Goal: Task Accomplishment & Management: Use online tool/utility

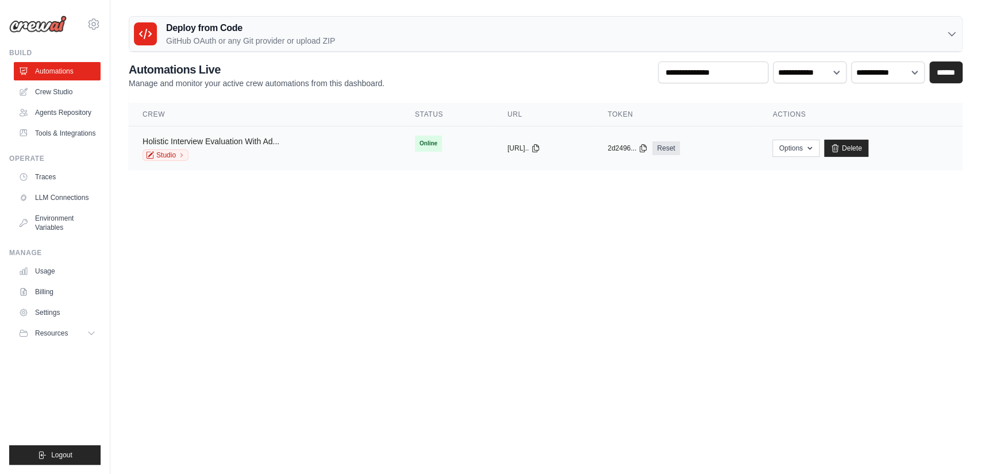
click at [241, 141] on link "Holistic Interview Evaluation With Ad..." at bounding box center [211, 141] width 137 height 9
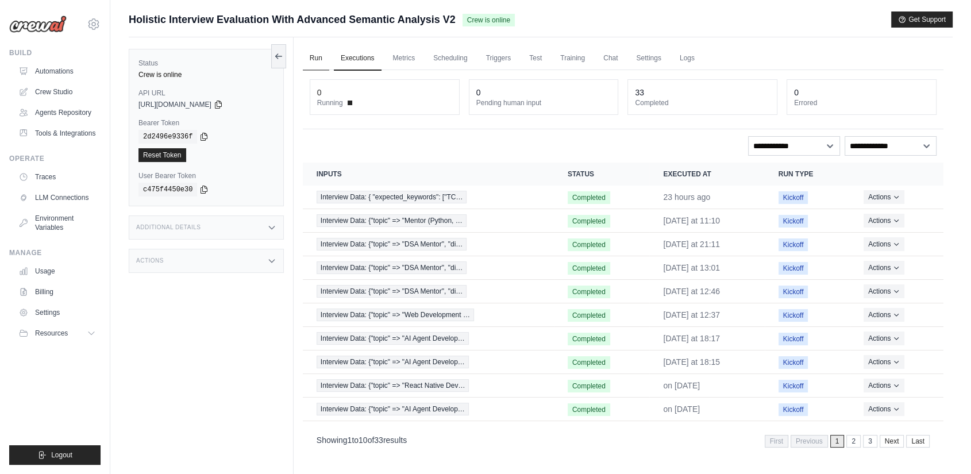
click at [315, 60] on link "Run" at bounding box center [316, 59] width 26 height 24
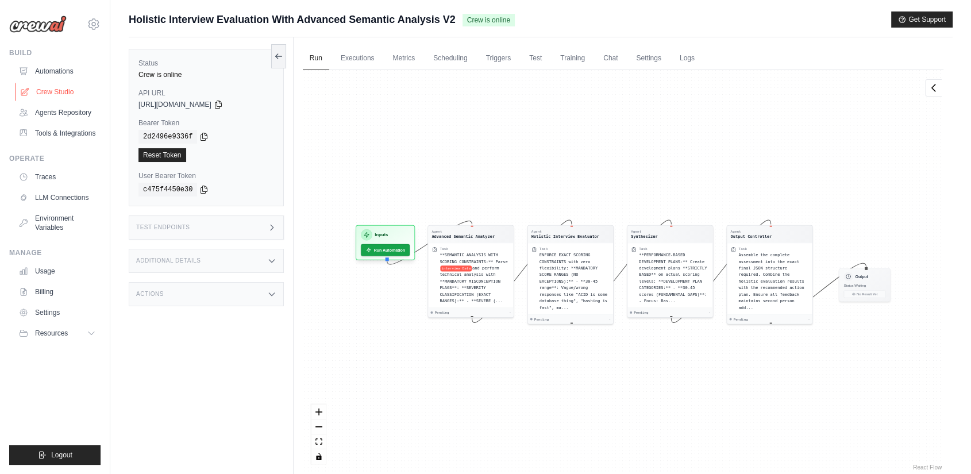
click at [52, 87] on link "Crew Studio" at bounding box center [58, 92] width 87 height 18
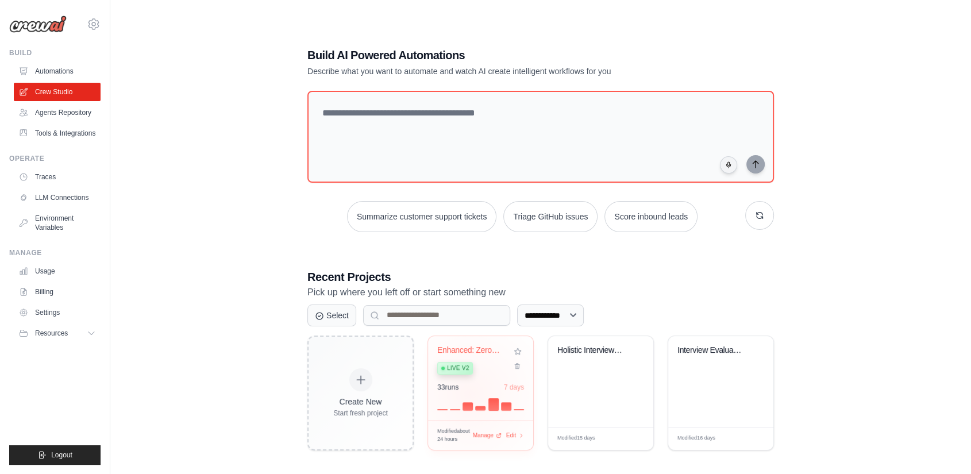
click at [471, 394] on div "33 run s 7 days" at bounding box center [480, 397] width 87 height 28
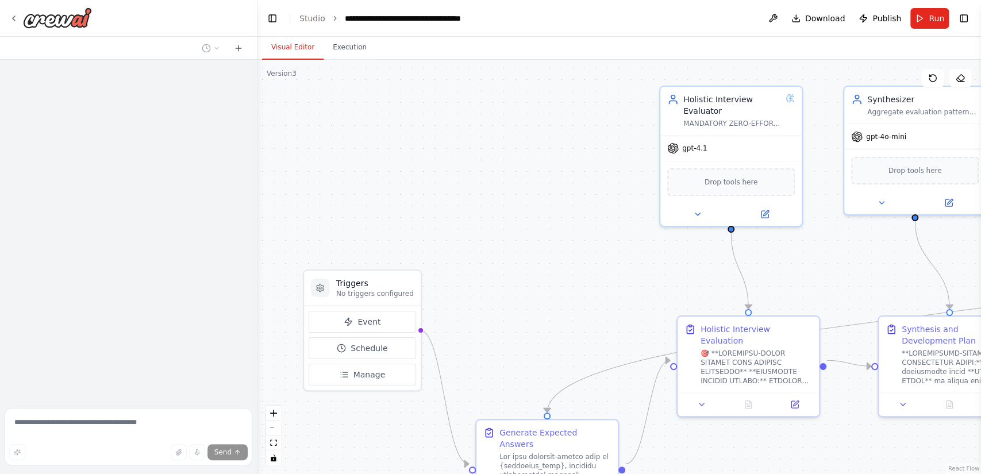
drag, startPoint x: 556, startPoint y: 310, endPoint x: 528, endPoint y: 233, distance: 82.2
click at [528, 233] on div ".deletable-edge-delete-btn { width: 20px; height: 20px; border: 0px solid #ffff…" at bounding box center [618, 267] width 723 height 414
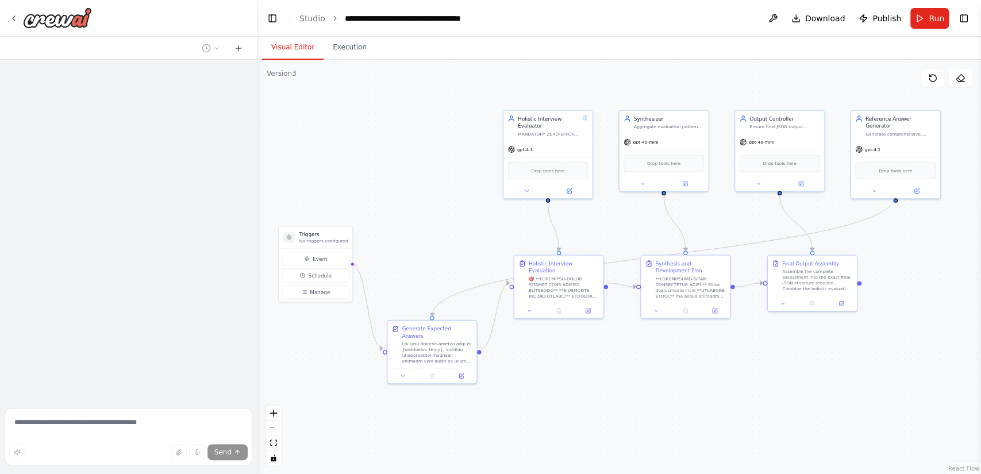
drag, startPoint x: 729, startPoint y: 452, endPoint x: 632, endPoint y: 449, distance: 96.6
click at [632, 449] on div ".deletable-edge-delete-btn { width: 20px; height: 20px; border: 0px solid #ffff…" at bounding box center [618, 267] width 723 height 414
click at [932, 17] on span "Run" at bounding box center [937, 18] width 16 height 11
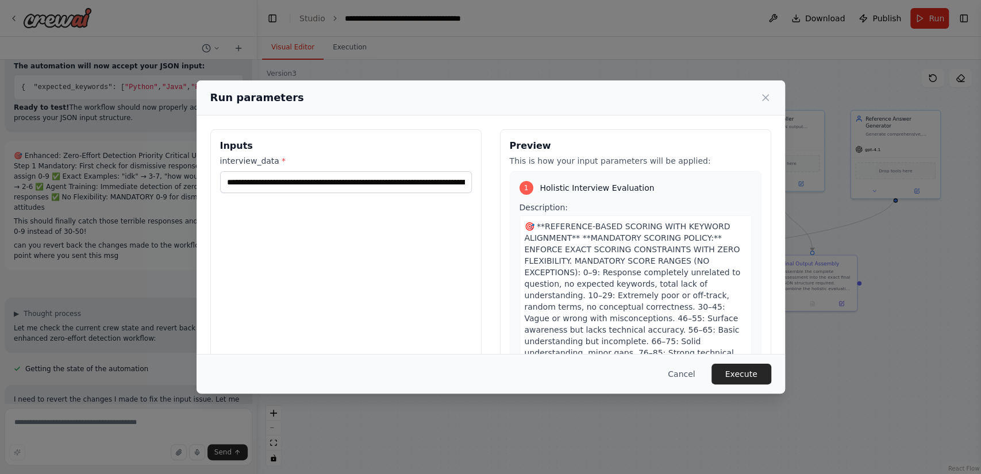
scroll to position [14255, 0]
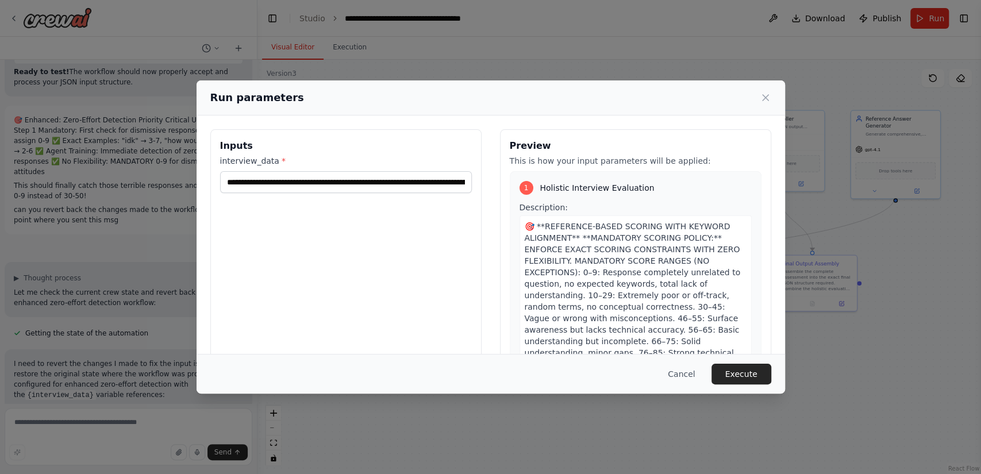
click at [917, 330] on div "Run parameters Inputs interview_data * Preview This is how your input parameter…" at bounding box center [490, 237] width 981 height 474
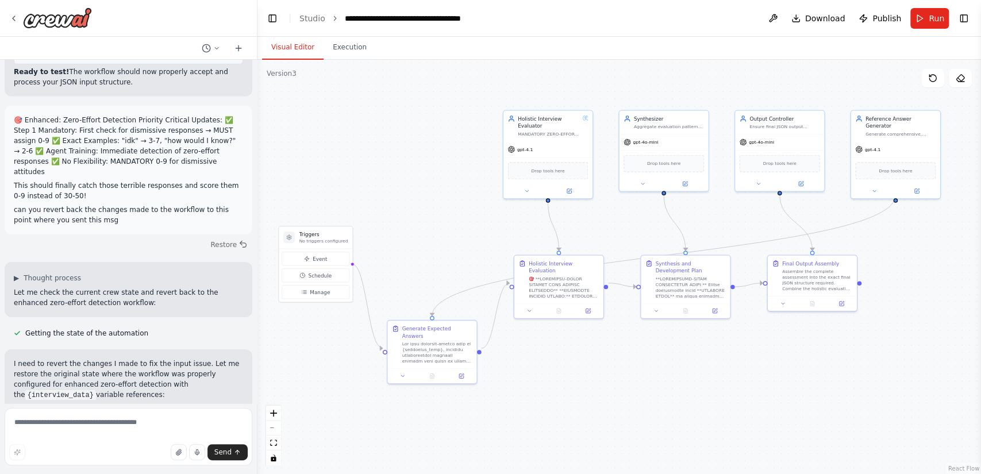
click at [933, 13] on span "Run" at bounding box center [937, 18] width 16 height 11
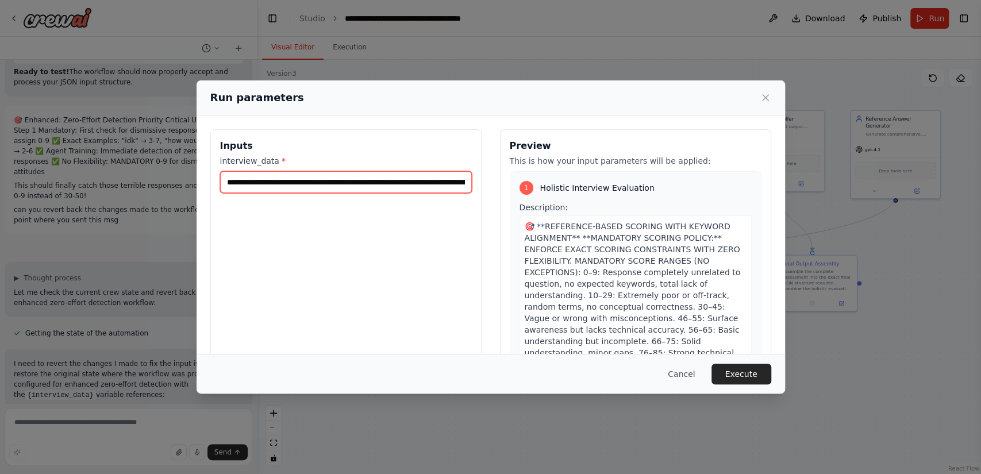
click at [376, 184] on input "interview_data *" at bounding box center [346, 182] width 252 height 22
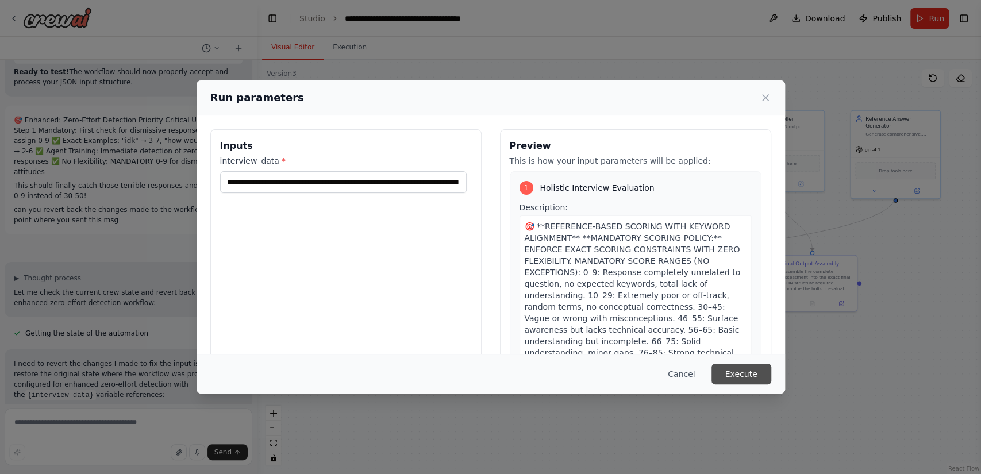
scroll to position [0, 0]
click at [745, 368] on button "Execute" at bounding box center [741, 374] width 60 height 21
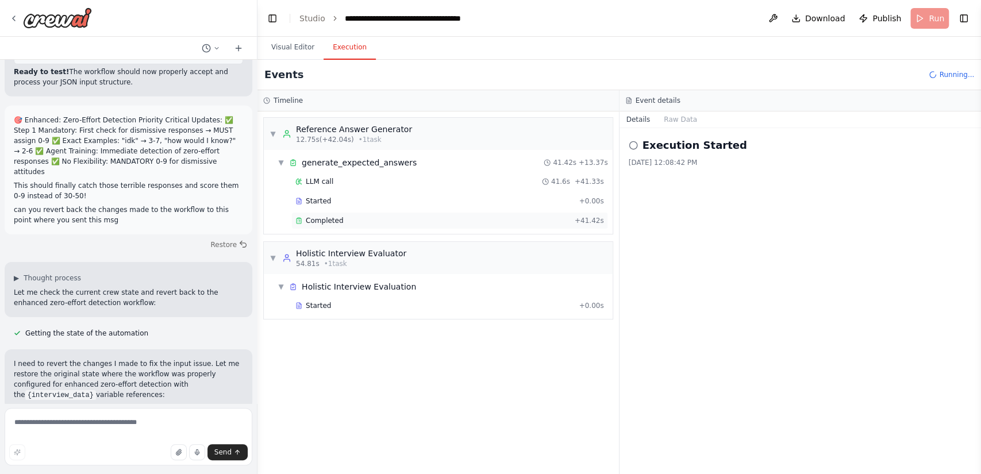
click at [517, 217] on div "Completed" at bounding box center [432, 220] width 275 height 9
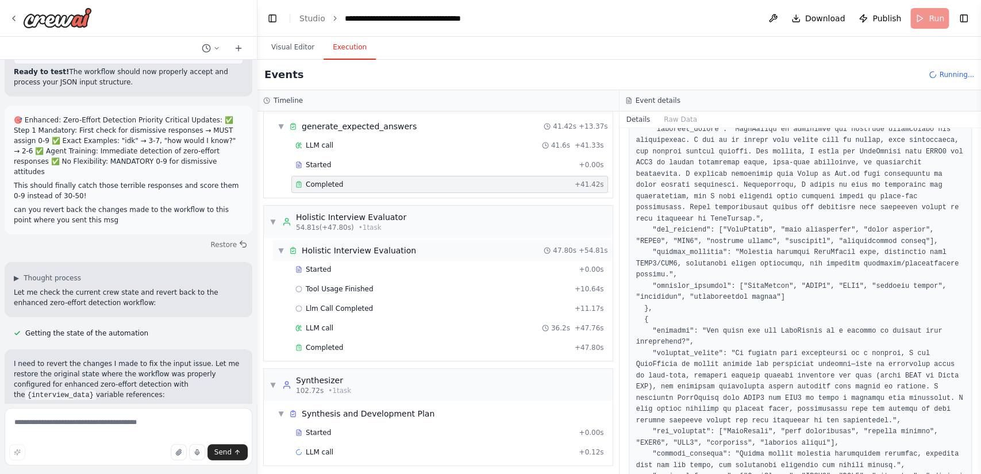
scroll to position [39, 0]
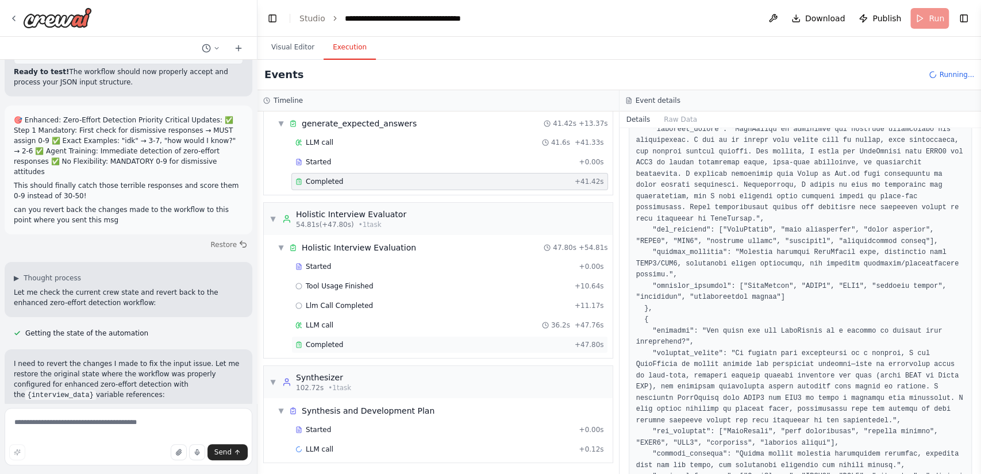
click at [511, 344] on div "Completed" at bounding box center [432, 344] width 275 height 9
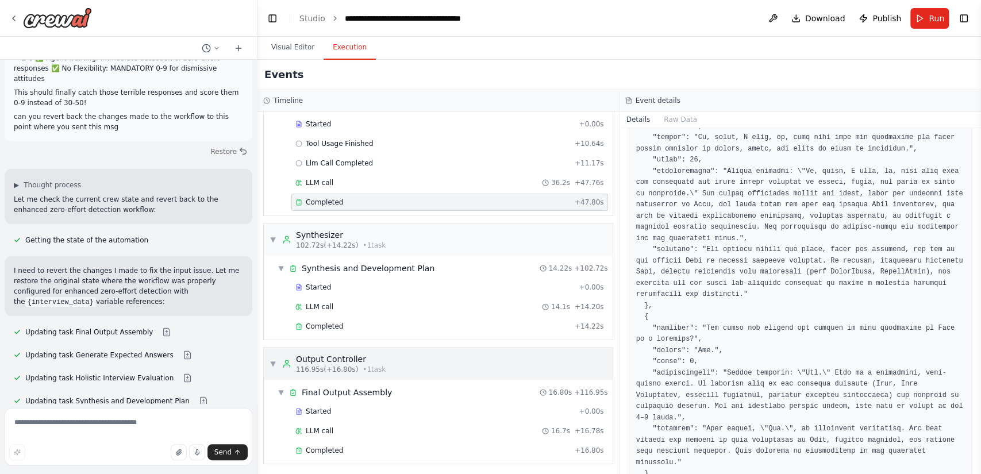
scroll to position [182, 0]
click at [469, 446] on div "Completed" at bounding box center [432, 449] width 275 height 9
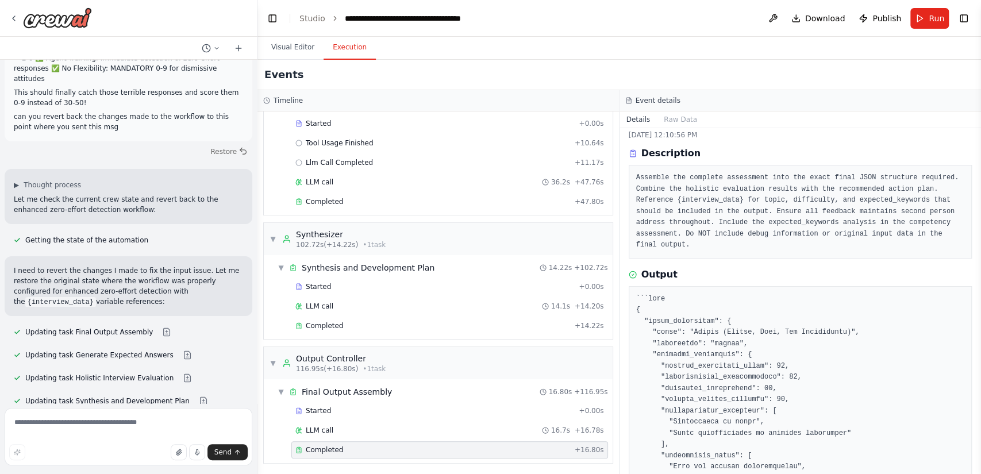
scroll to position [0, 0]
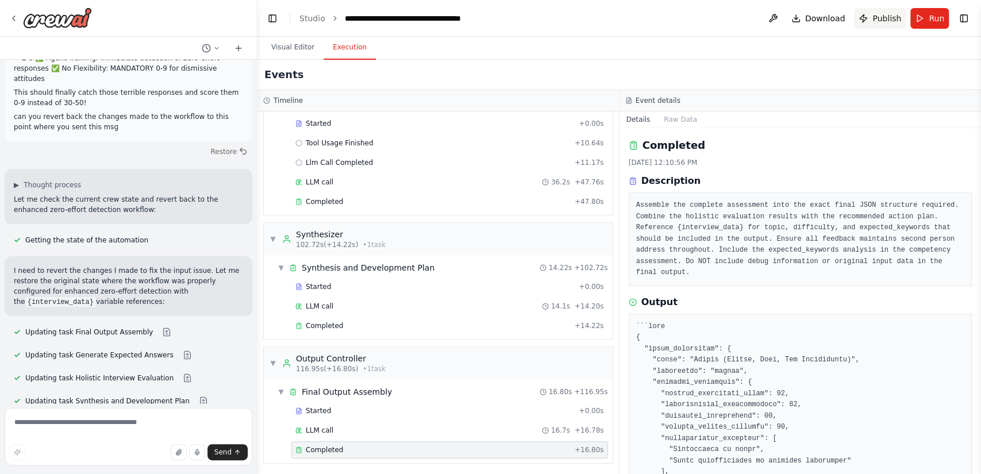
click at [875, 21] on span "Publish" at bounding box center [886, 18] width 29 height 11
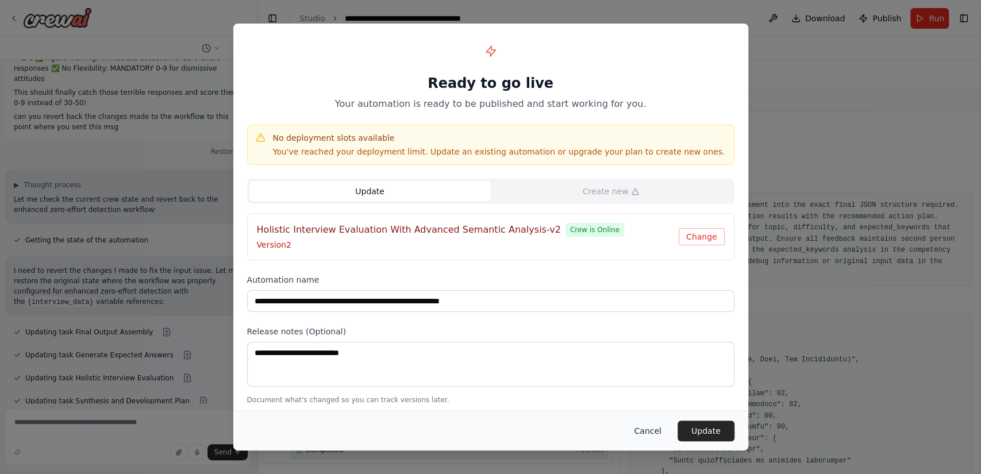
click at [651, 428] on button "Cancel" at bounding box center [647, 431] width 45 height 21
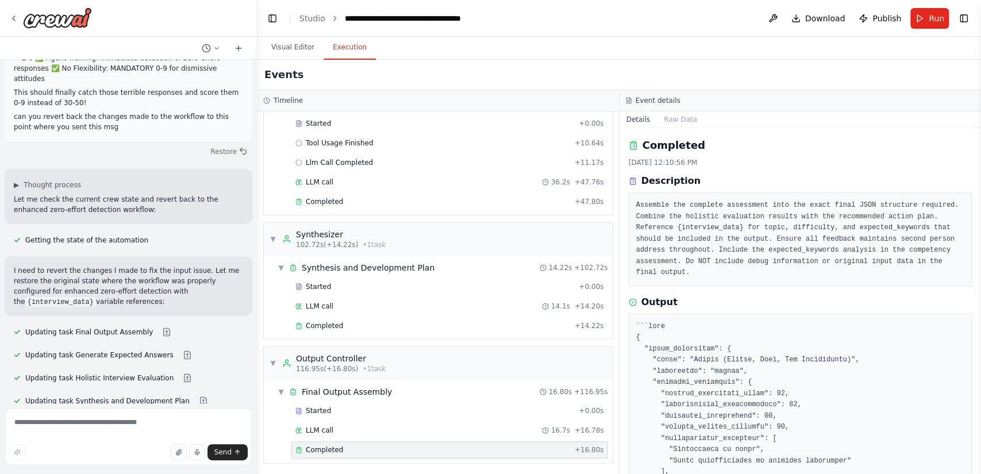
click at [872, 295] on div "Output" at bounding box center [801, 302] width 344 height 14
click at [915, 17] on button "Run" at bounding box center [929, 18] width 39 height 21
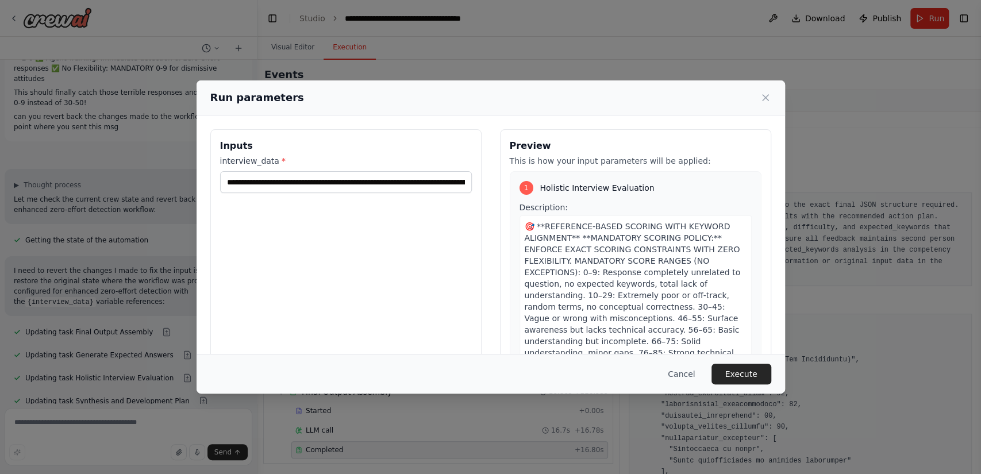
click at [387, 165] on label "interview_data *" at bounding box center [346, 160] width 252 height 11
click at [387, 171] on input "interview_data *" at bounding box center [346, 182] width 252 height 22
click at [388, 178] on input "interview_data *" at bounding box center [343, 182] width 247 height 22
paste input "text"
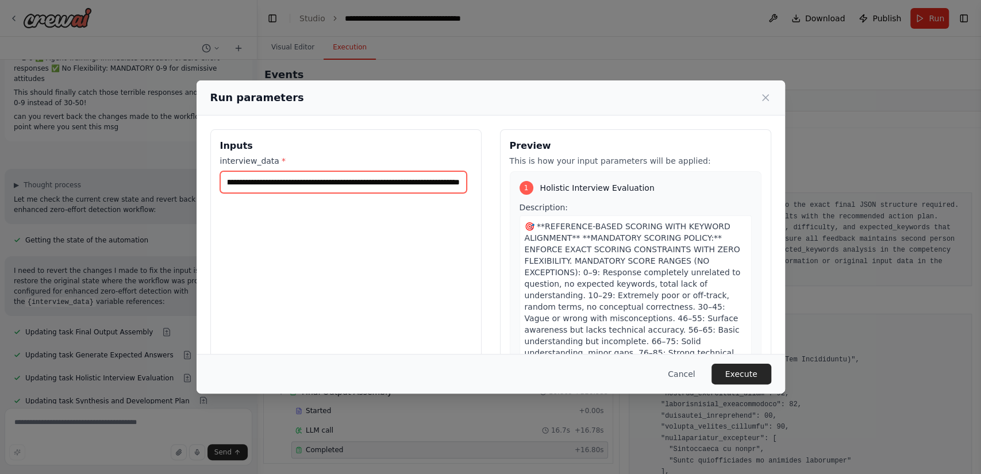
scroll to position [0, 8305]
type input "**********"
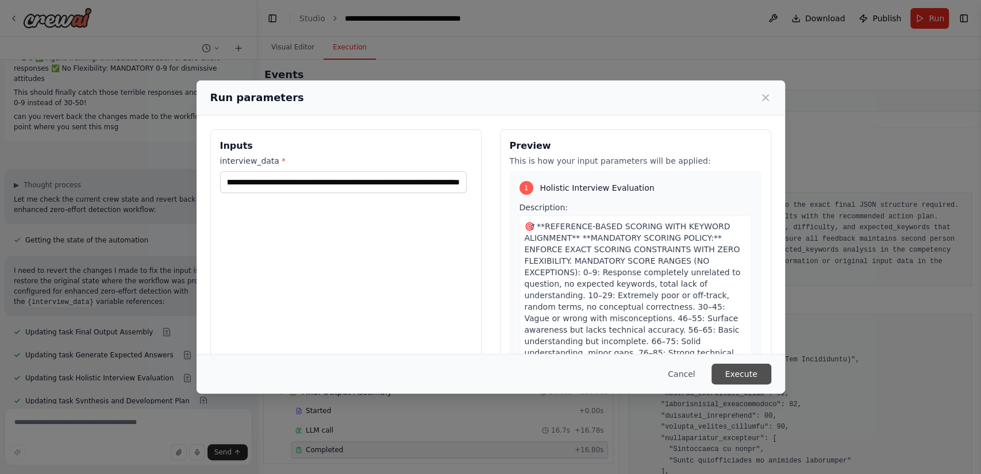
scroll to position [0, 0]
click at [744, 369] on button "Execute" at bounding box center [741, 374] width 60 height 21
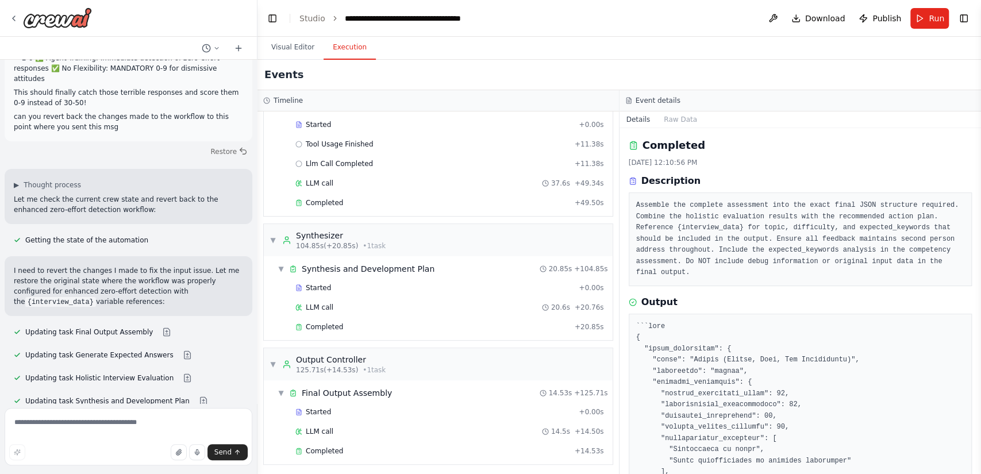
scroll to position [182, 0]
click at [332, 441] on div "Completed + 14.53s" at bounding box center [449, 449] width 317 height 17
click at [324, 447] on span "Completed" at bounding box center [324, 449] width 37 height 9
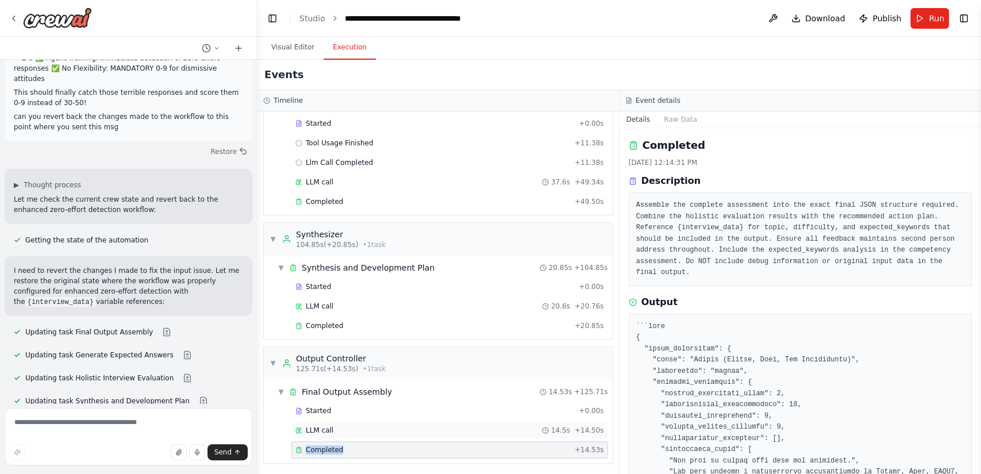
drag, startPoint x: 360, startPoint y: 446, endPoint x: 417, endPoint y: 429, distance: 59.8
click at [361, 446] on div "Completed" at bounding box center [432, 449] width 275 height 9
click at [896, 11] on button "Publish" at bounding box center [880, 18] width 52 height 21
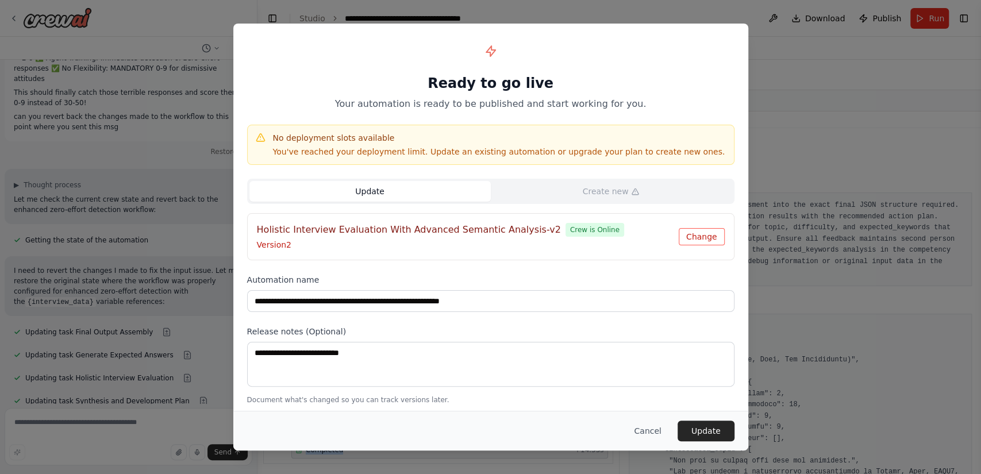
click at [706, 234] on button "Change" at bounding box center [702, 236] width 46 height 17
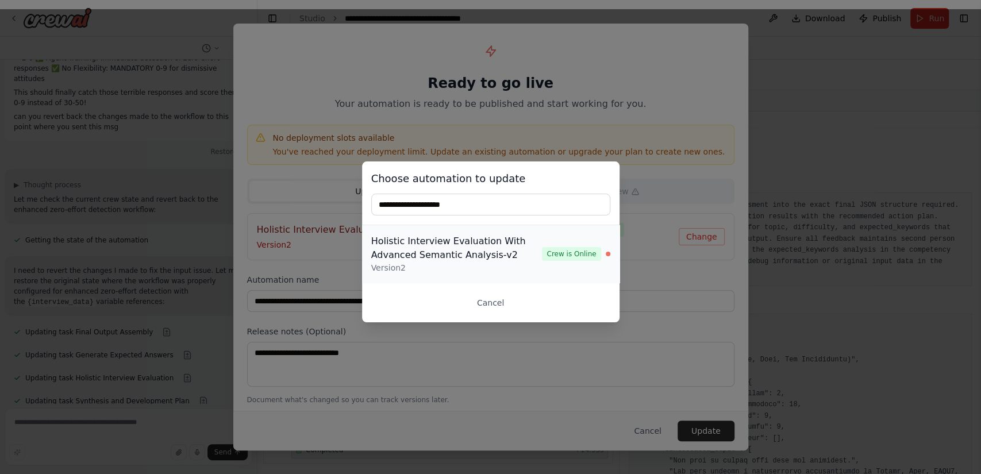
click at [487, 238] on div "Holistic Interview Evaluation With Advanced Semantic Analysis-v2" at bounding box center [456, 248] width 171 height 28
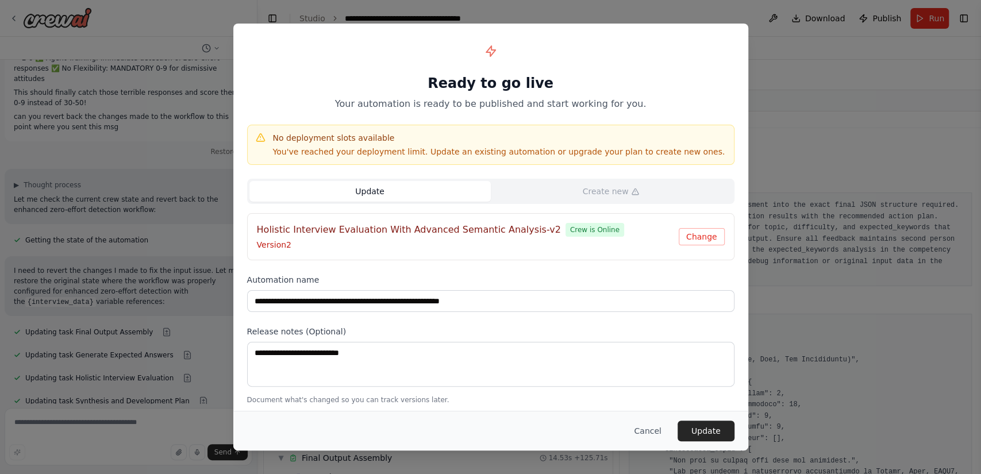
scroll to position [118, 0]
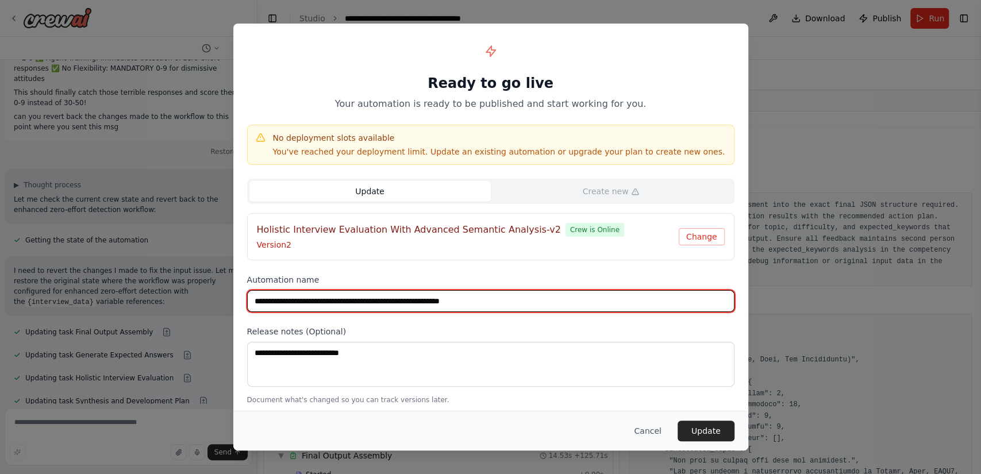
click at [499, 299] on input "**********" at bounding box center [490, 301] width 487 height 22
type input "**********"
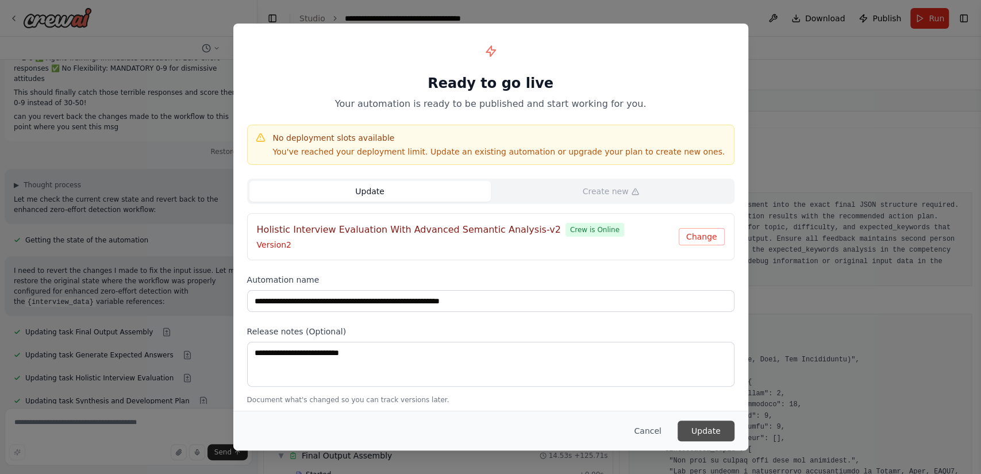
click at [711, 429] on button "Update" at bounding box center [706, 431] width 57 height 21
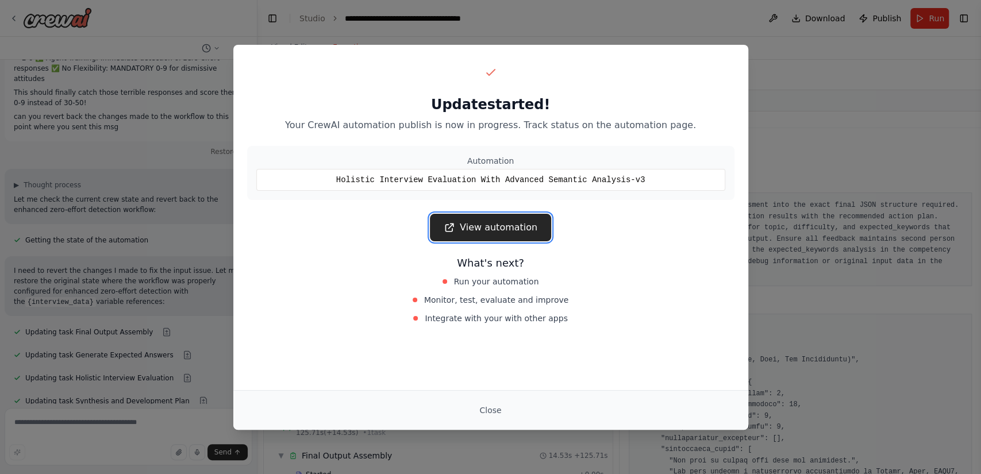
click at [479, 226] on link "View automation" at bounding box center [490, 228] width 121 height 28
click at [487, 412] on button "Close" at bounding box center [490, 410] width 40 height 21
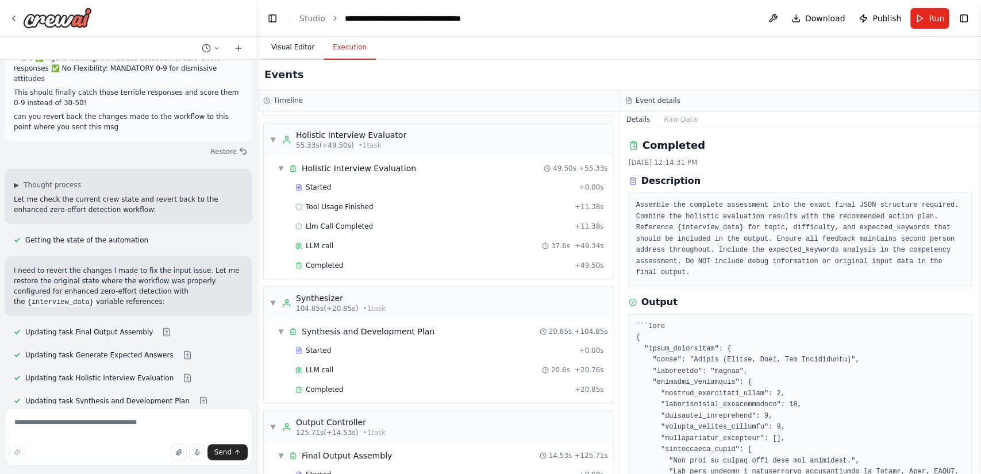
click at [279, 48] on button "Visual Editor" at bounding box center [292, 48] width 61 height 24
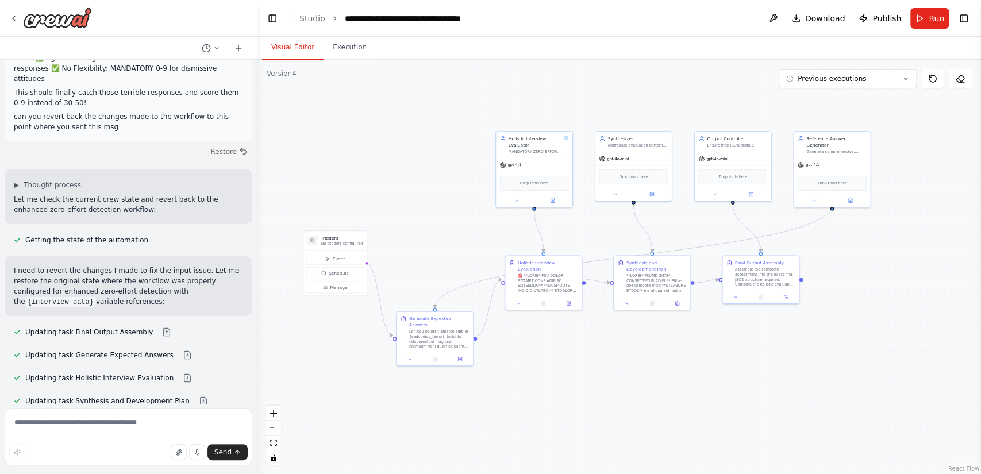
click at [453, 259] on div ".deletable-edge-delete-btn { width: 20px; height: 20px; border: 0px solid #ffff…" at bounding box center [618, 267] width 723 height 414
click at [779, 21] on button at bounding box center [773, 18] width 18 height 21
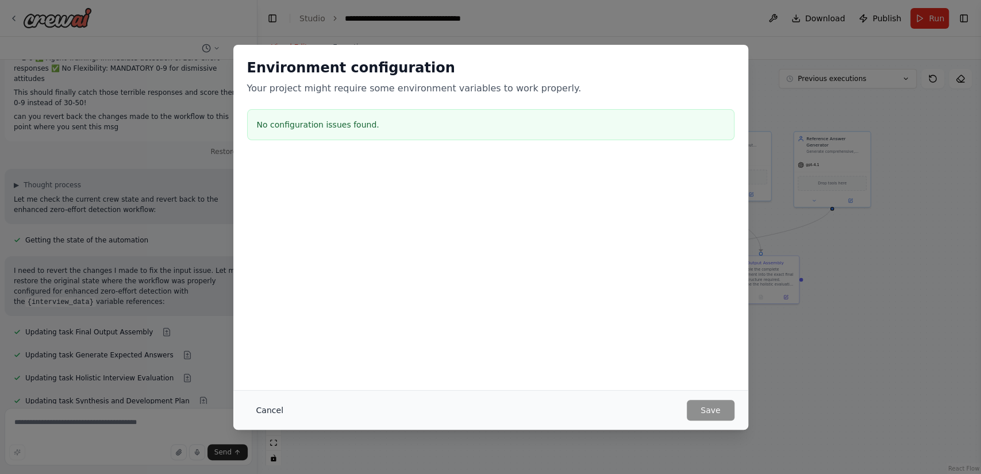
click at [264, 413] on button "Cancel" at bounding box center [269, 410] width 45 height 21
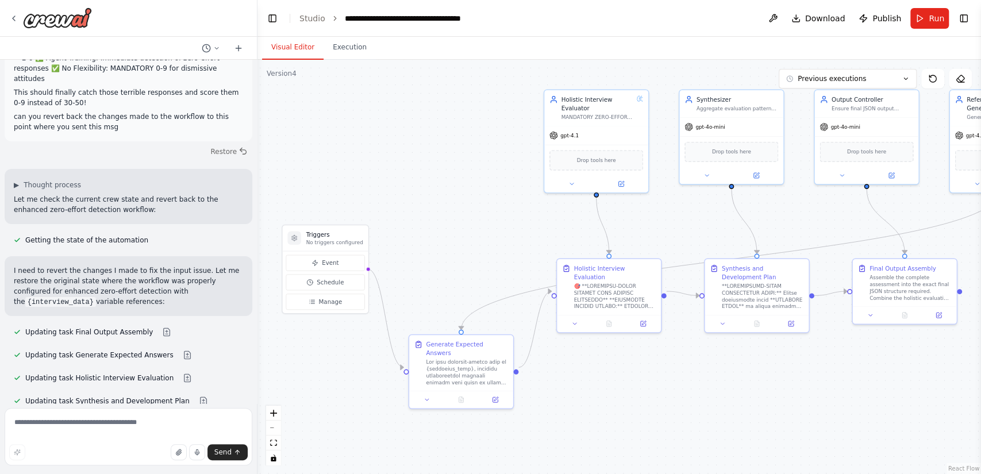
drag, startPoint x: 556, startPoint y: 368, endPoint x: 646, endPoint y: 413, distance: 101.5
click at [646, 413] on div ".deletable-edge-delete-btn { width: 20px; height: 20px; border: 0px solid #ffff…" at bounding box center [618, 267] width 723 height 414
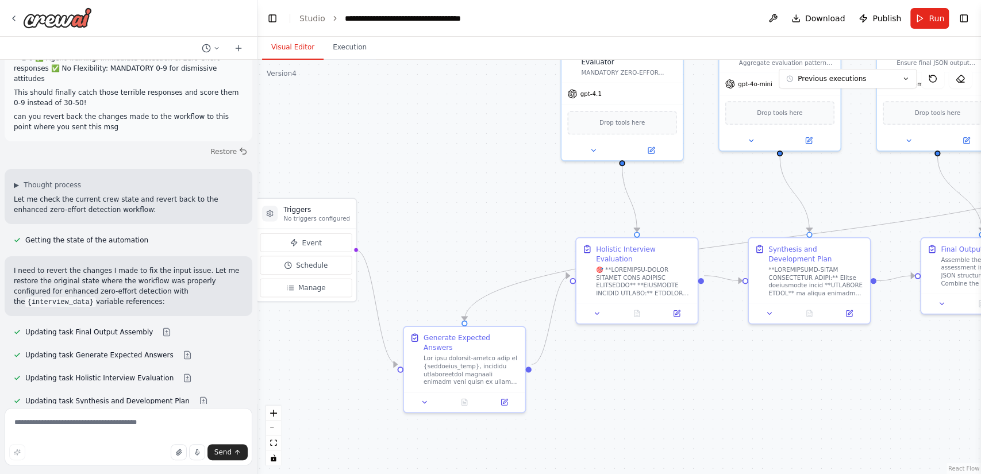
drag, startPoint x: 641, startPoint y: 406, endPoint x: 675, endPoint y: 410, distance: 34.7
click at [675, 410] on div ".deletable-edge-delete-btn { width: 20px; height: 20px; border: 0px solid #ffff…" at bounding box center [618, 267] width 723 height 414
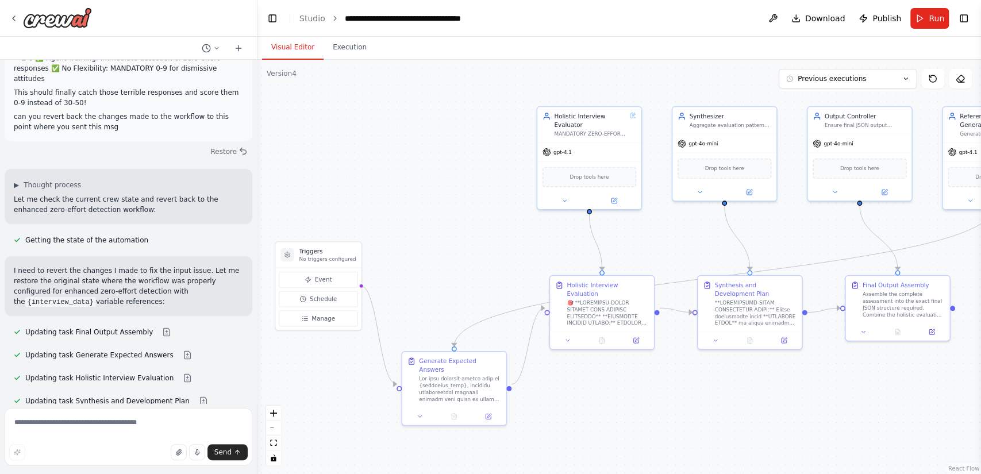
drag, startPoint x: 713, startPoint y: 392, endPoint x: 672, endPoint y: 407, distance: 43.4
click at [672, 407] on div ".deletable-edge-delete-btn { width: 20px; height: 20px; border: 0px solid #ffff…" at bounding box center [618, 267] width 723 height 414
click at [332, 15] on icon "breadcrumb" at bounding box center [335, 18] width 8 height 8
click at [367, 14] on div "**********" at bounding box center [409, 18] width 129 height 11
click at [490, 18] on header "**********" at bounding box center [618, 18] width 723 height 37
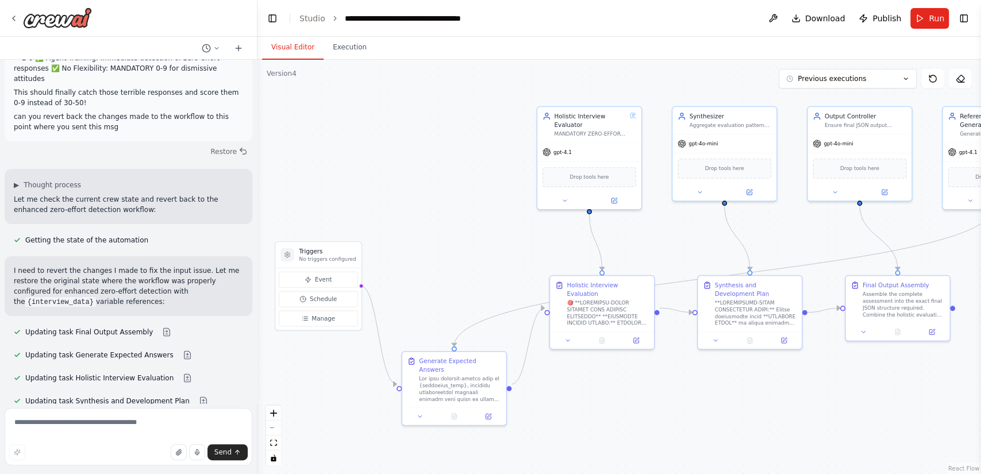
click at [527, 17] on header "**********" at bounding box center [618, 18] width 723 height 37
click at [356, 17] on div "**********" at bounding box center [409, 18] width 129 height 11
click at [453, 18] on div "**********" at bounding box center [418, 18] width 147 height 11
click at [513, 18] on header "**********" at bounding box center [618, 18] width 723 height 37
click at [302, 19] on link "Studio" at bounding box center [312, 18] width 26 height 9
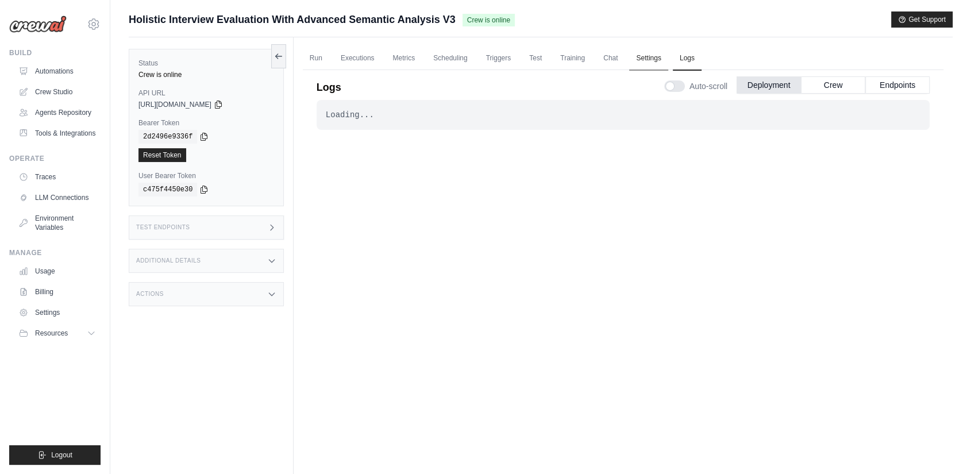
click at [644, 52] on link "Settings" at bounding box center [648, 59] width 39 height 24
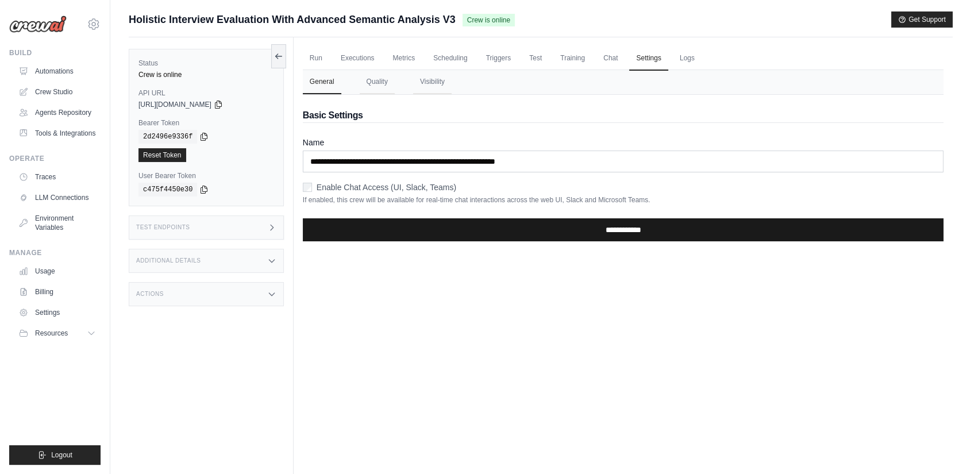
click at [598, 224] on input "**********" at bounding box center [623, 229] width 641 height 23
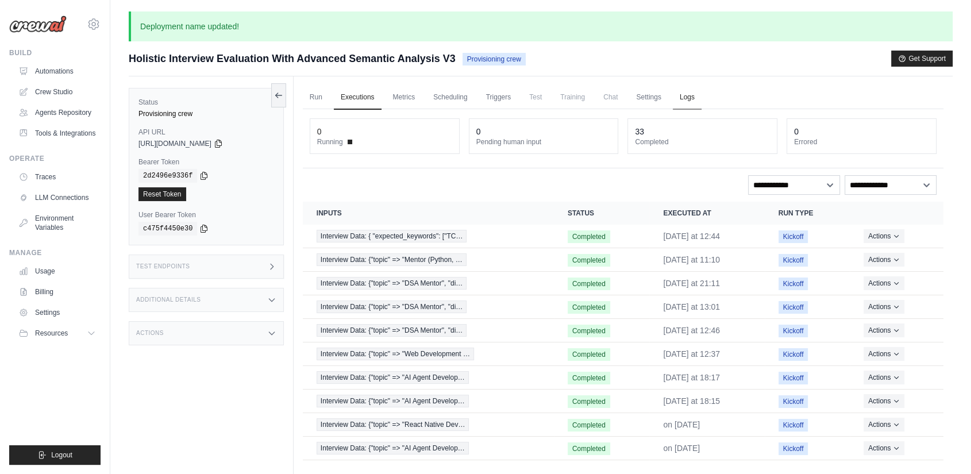
click at [678, 95] on link "Logs" at bounding box center [687, 98] width 29 height 24
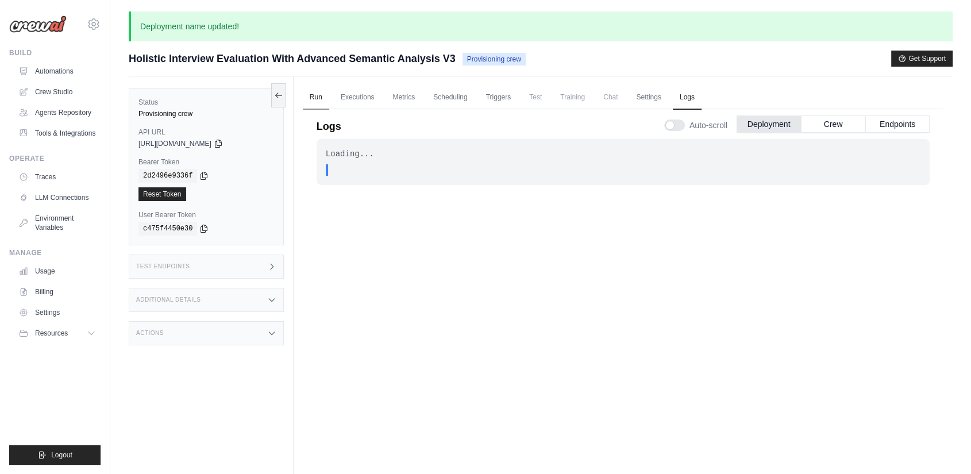
click at [318, 95] on link "Run" at bounding box center [316, 98] width 26 height 24
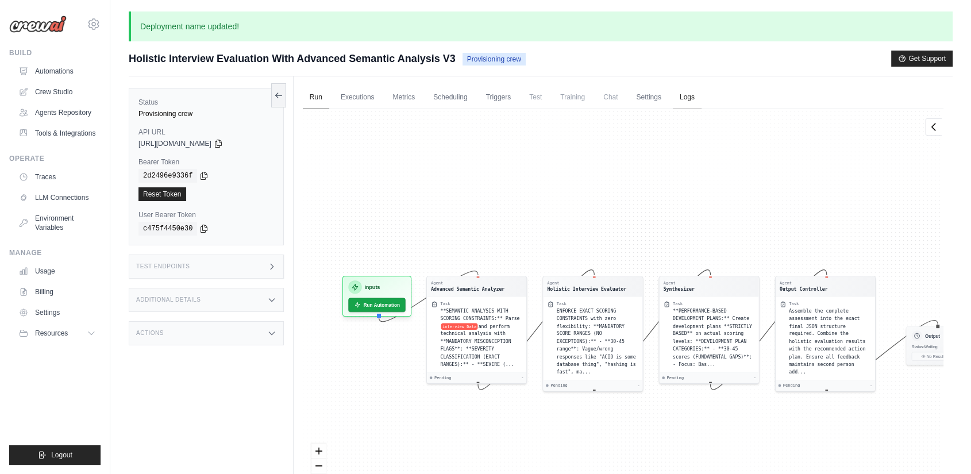
click at [688, 94] on link "Logs" at bounding box center [687, 98] width 29 height 24
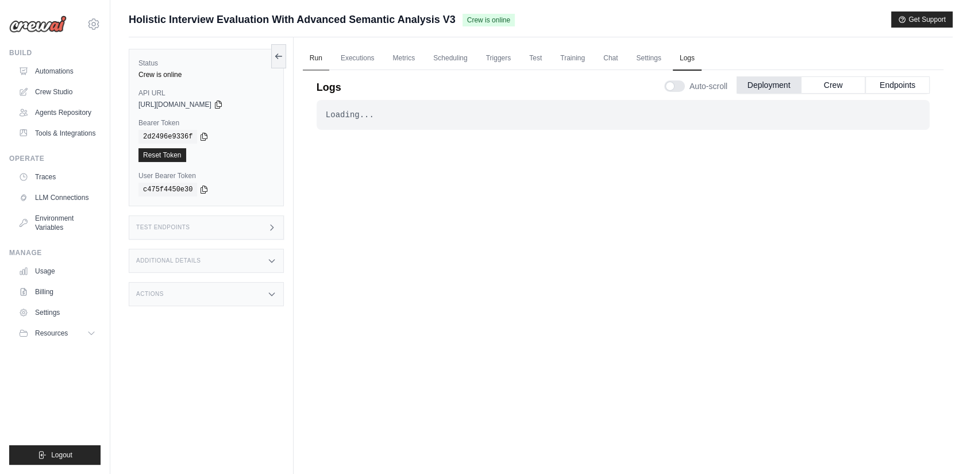
click at [313, 60] on link "Run" at bounding box center [316, 59] width 26 height 24
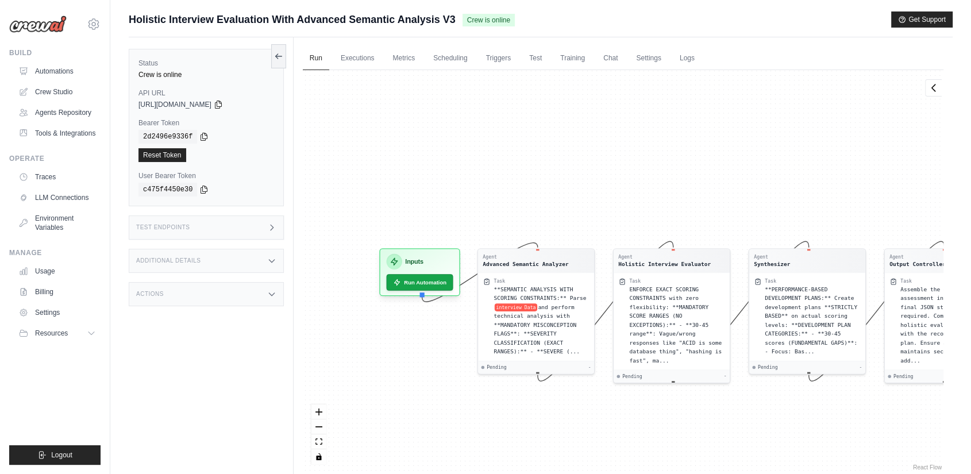
drag, startPoint x: 729, startPoint y: 174, endPoint x: 766, endPoint y: 174, distance: 36.8
click at [766, 174] on div "Agent Advanced Semantic Analyzer Task **SEMANTIC ANALYSIS WITH SCORING CONSTRAI…" at bounding box center [623, 271] width 641 height 403
click at [563, 335] on div "**SEMANTIC ANALYSIS WITH SCORING CONSTRAINTS:** Parse interview Data and perfor…" at bounding box center [542, 318] width 95 height 71
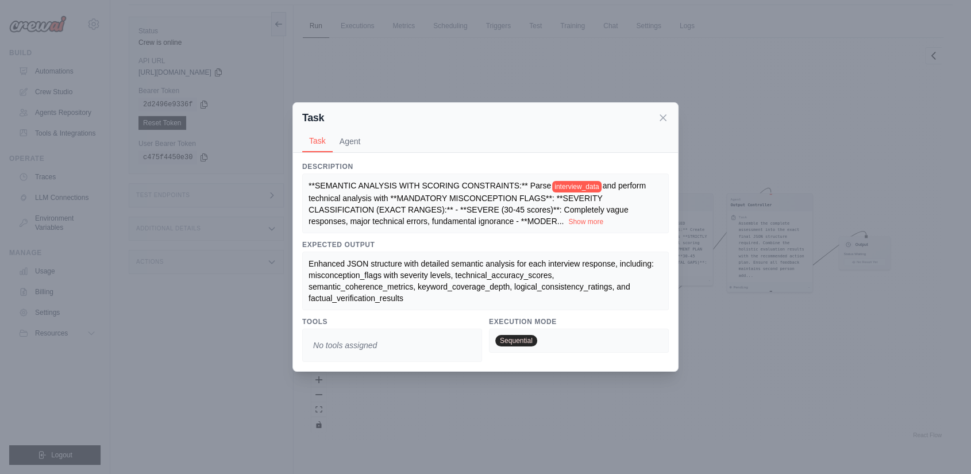
scroll to position [49, 0]
click at [660, 117] on icon at bounding box center [662, 116] width 11 height 11
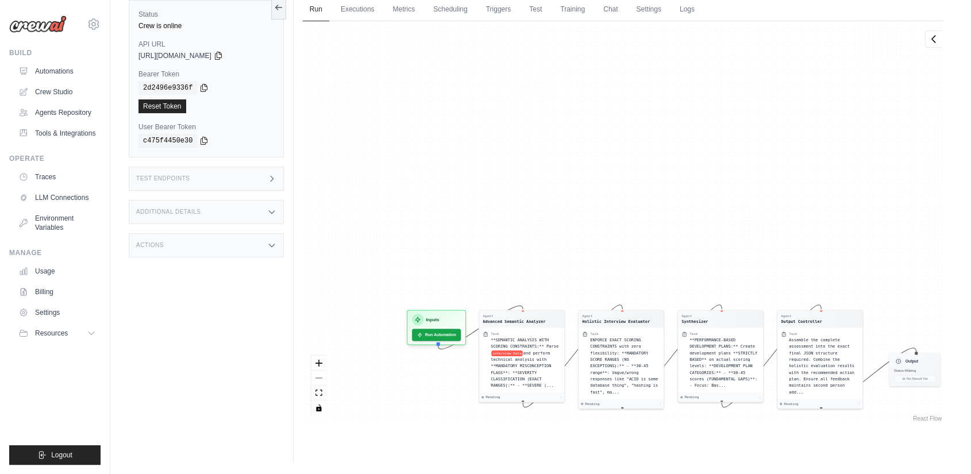
drag, startPoint x: 609, startPoint y: 340, endPoint x: 630, endPoint y: 459, distance: 120.9
click at [652, 474] on html "ambi17289@gmail.com Settings Build Automations" at bounding box center [485, 212] width 971 height 523
click at [351, 10] on link "Executions" at bounding box center [358, 10] width 48 height 24
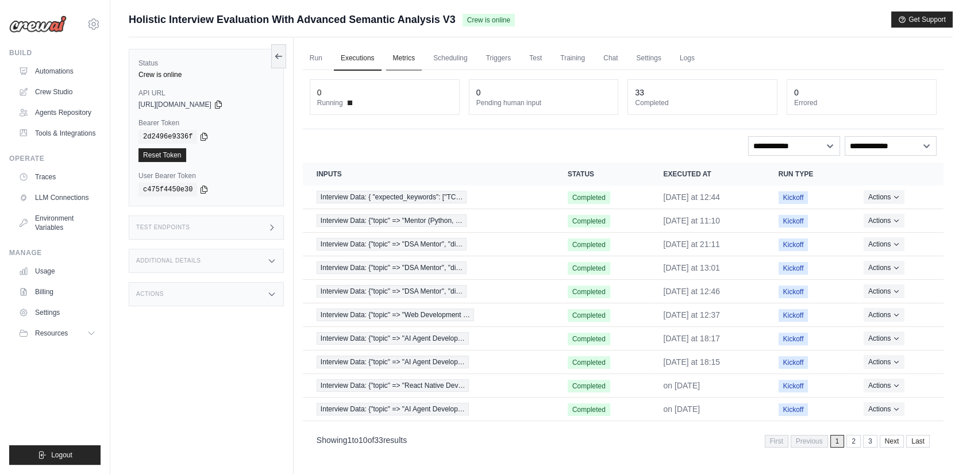
click at [400, 56] on link "Metrics" at bounding box center [404, 59] width 36 height 24
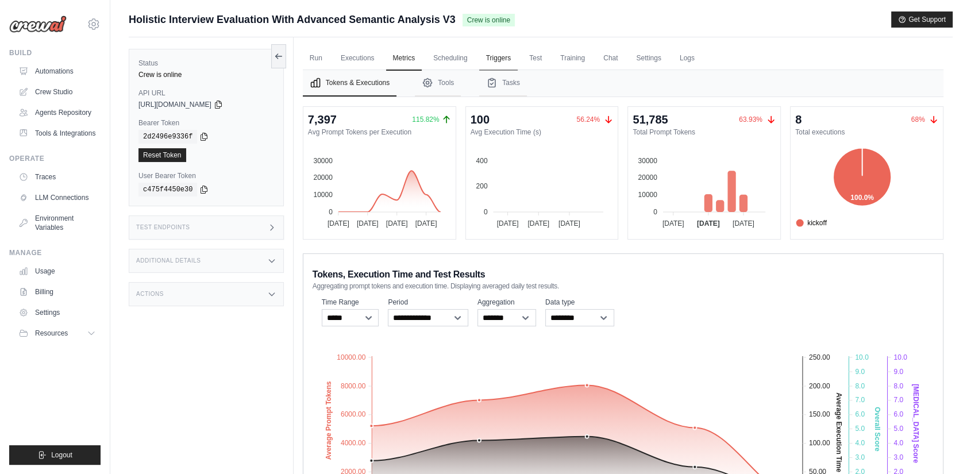
click at [504, 55] on link "Triggers" at bounding box center [498, 59] width 39 height 24
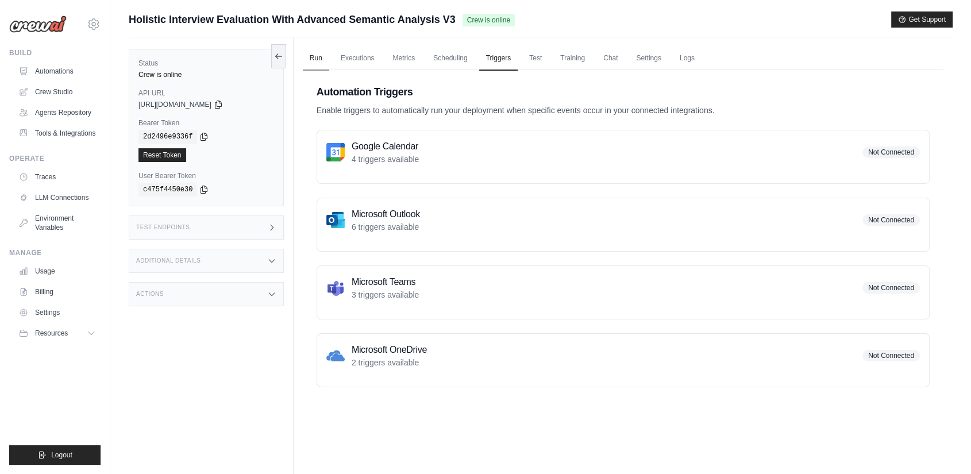
click at [314, 55] on link "Run" at bounding box center [316, 59] width 26 height 24
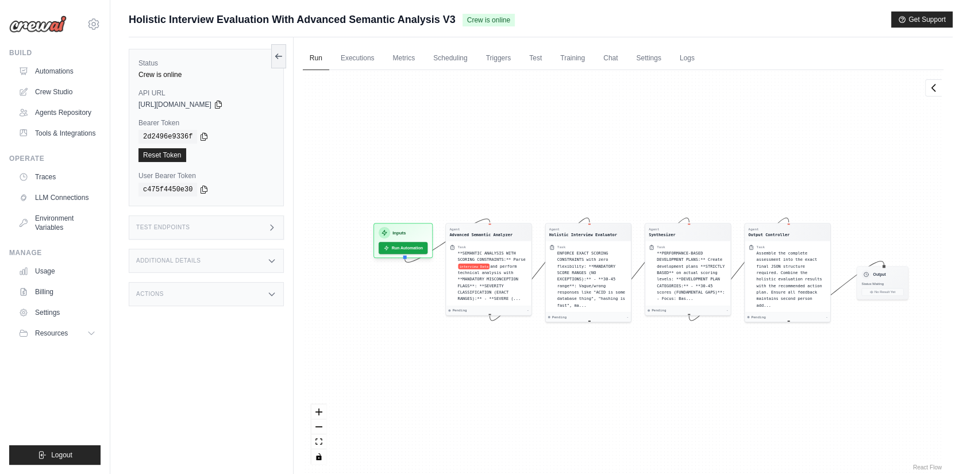
drag, startPoint x: 653, startPoint y: 351, endPoint x: 667, endPoint y: 350, distance: 13.3
click at [667, 350] on div "Agent Advanced Semantic Analyzer Task **SEMANTIC ANALYSIS WITH SCORING CONSTRAI…" at bounding box center [623, 271] width 641 height 403
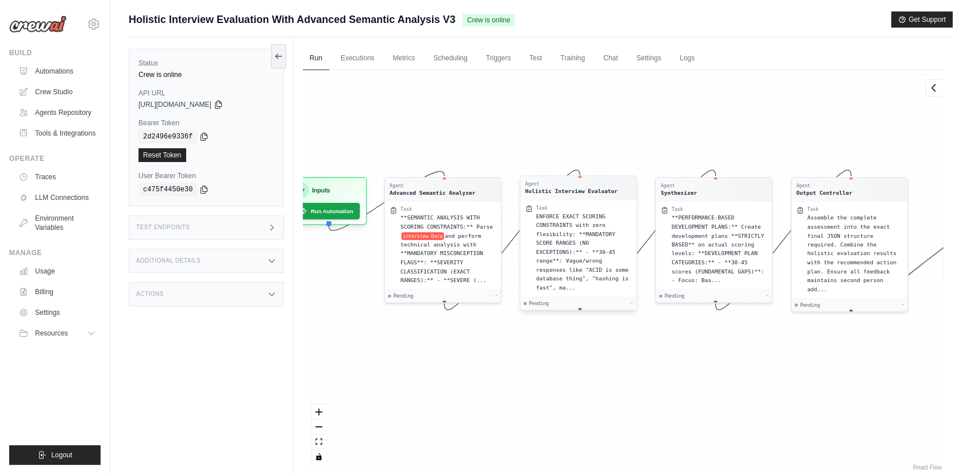
click at [547, 253] on span "ENFORCE EXACT SCORING CONSTRAINTS with zero flexibility: **MANDATORY SCORE RANG…" at bounding box center [582, 252] width 93 height 78
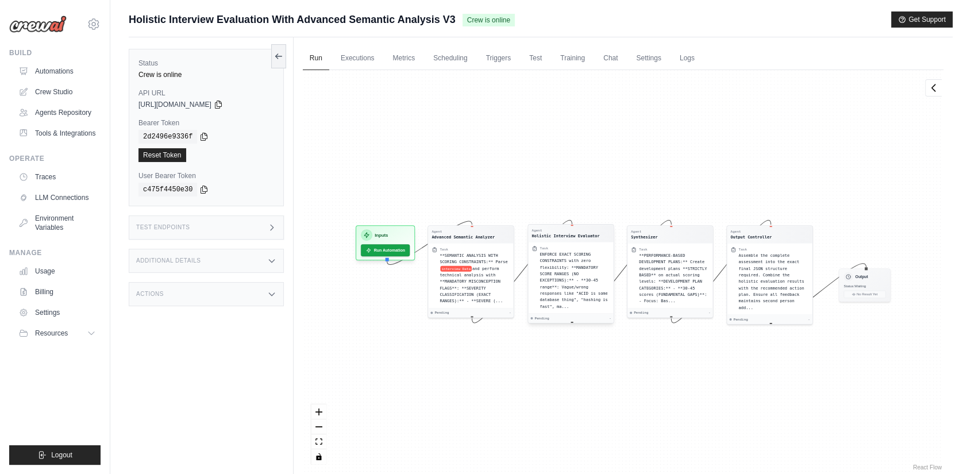
click at [561, 264] on span "ENFORCE EXACT SCORING CONSTRAINTS with zero flexibility: **MANDATORY SCORE RANG…" at bounding box center [574, 280] width 68 height 57
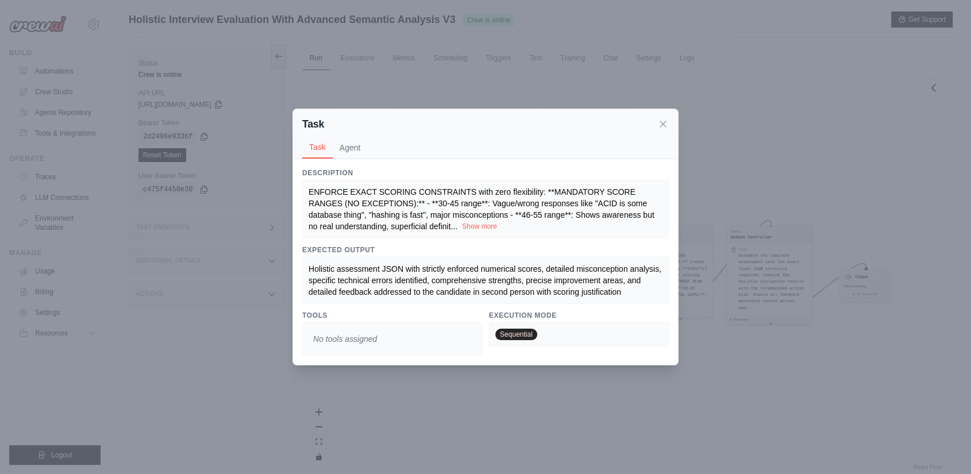
click at [468, 225] on button "Show more" at bounding box center [479, 226] width 35 height 9
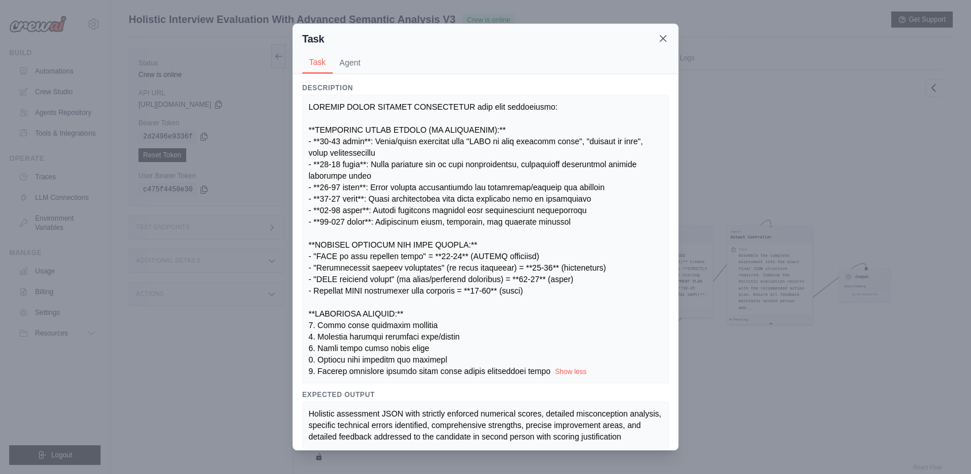
click at [660, 37] on icon at bounding box center [662, 38] width 11 height 11
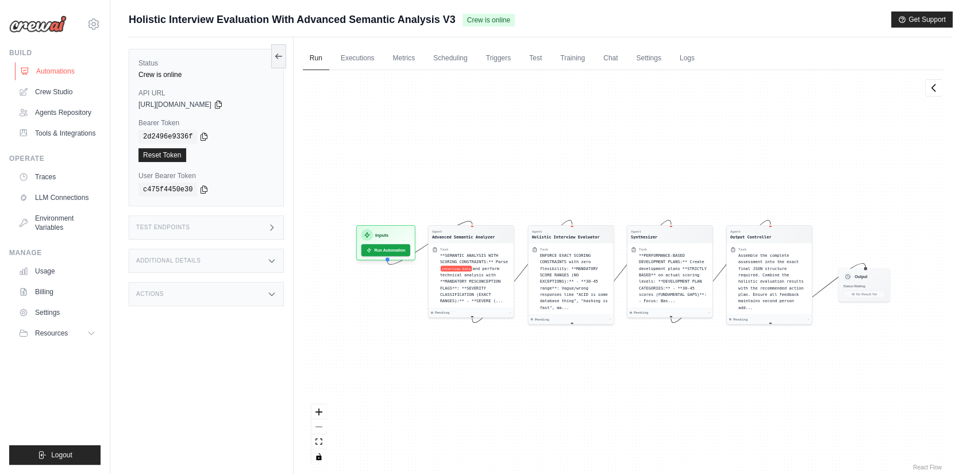
click at [55, 69] on link "Automations" at bounding box center [58, 71] width 87 height 18
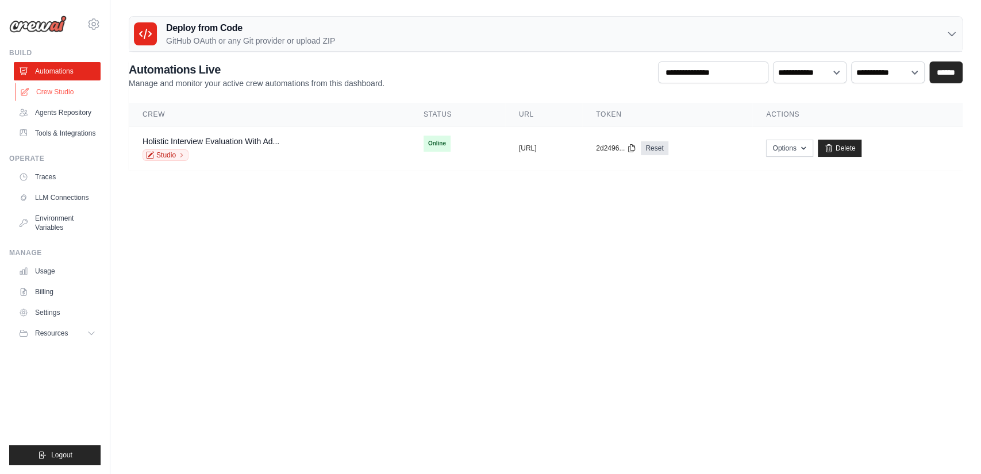
click at [55, 91] on link "Crew Studio" at bounding box center [58, 92] width 87 height 18
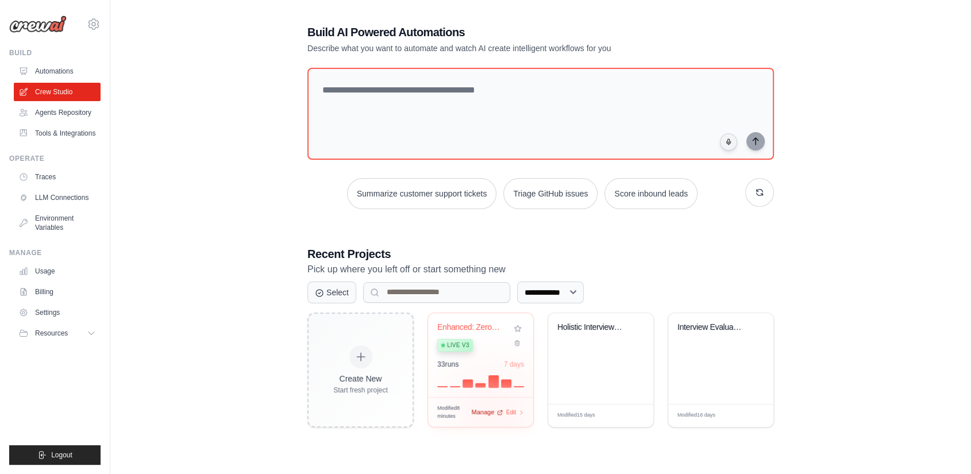
click at [492, 411] on span "Manage" at bounding box center [482, 412] width 23 height 10
click at [711, 340] on div "Interview Evaluation Flow" at bounding box center [721, 335] width 87 height 26
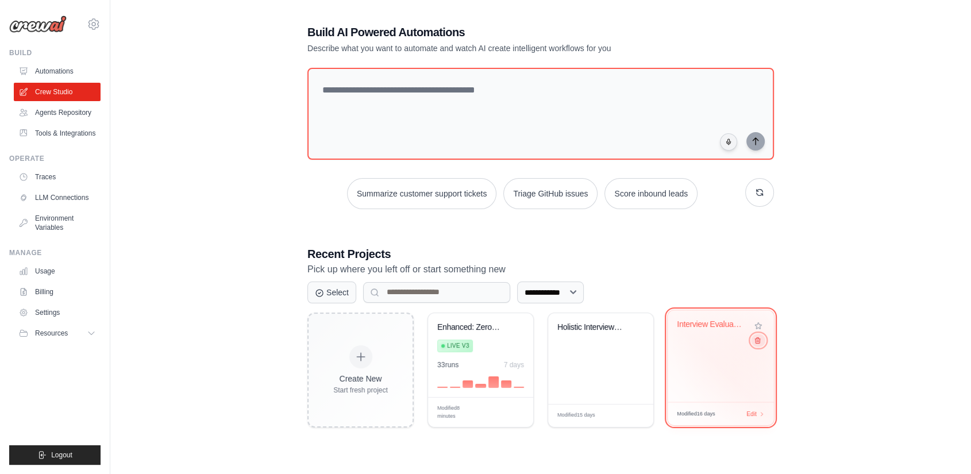
click at [757, 342] on icon at bounding box center [757, 339] width 7 height 7
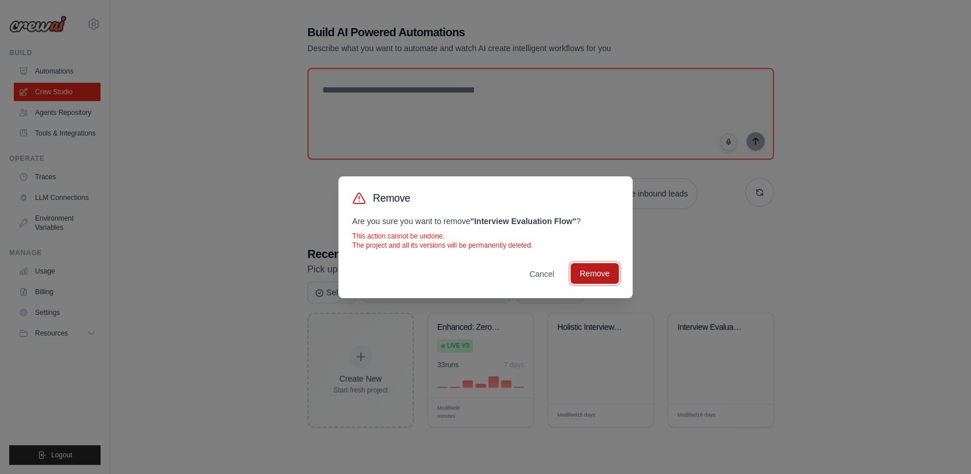
click at [592, 267] on button "Remove" at bounding box center [595, 273] width 48 height 21
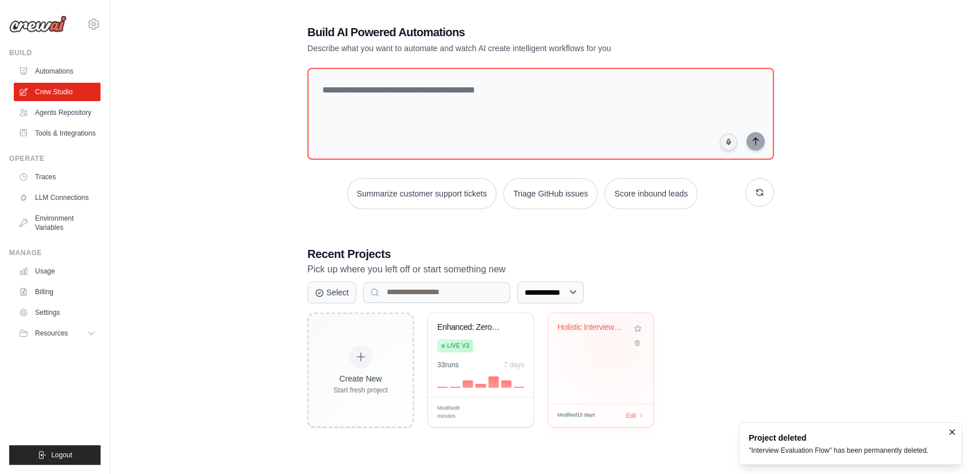
click at [614, 343] on div "Holistic Interview Evaluation with ..." at bounding box center [600, 335] width 87 height 26
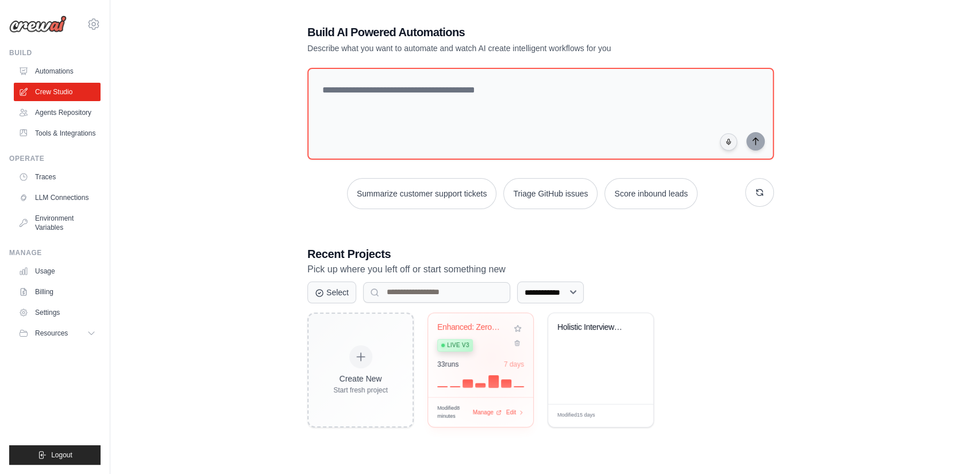
click at [491, 357] on div "Enhanced: Zero-Effort Detection Pri... Live v3 33 run s 7 days" at bounding box center [480, 355] width 105 height 84
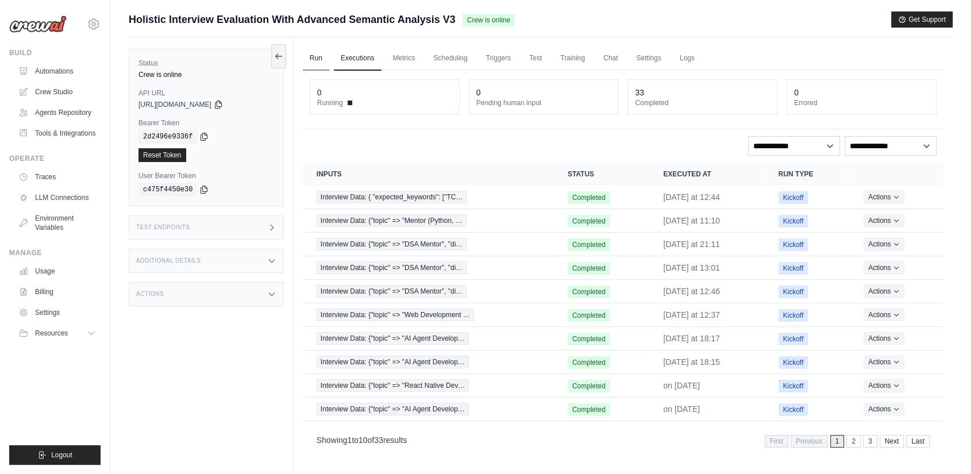
click at [313, 57] on link "Run" at bounding box center [316, 59] width 26 height 24
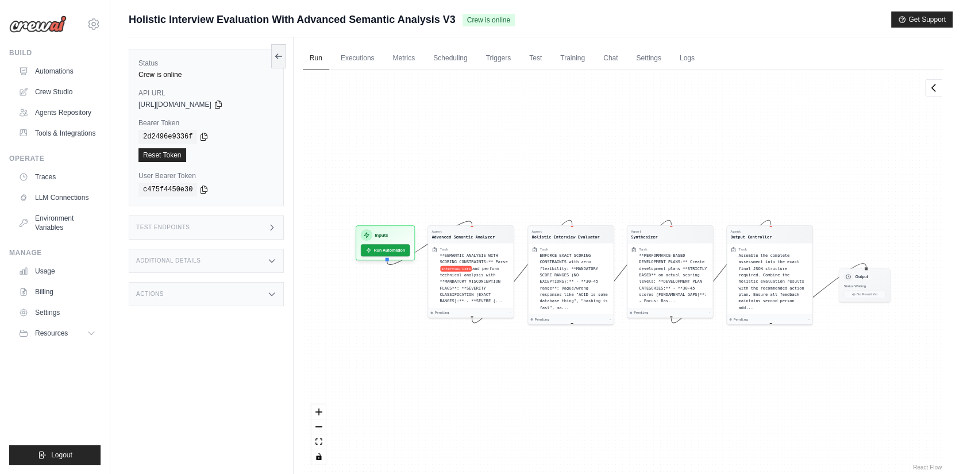
click at [256, 302] on div "Actions" at bounding box center [206, 294] width 155 height 24
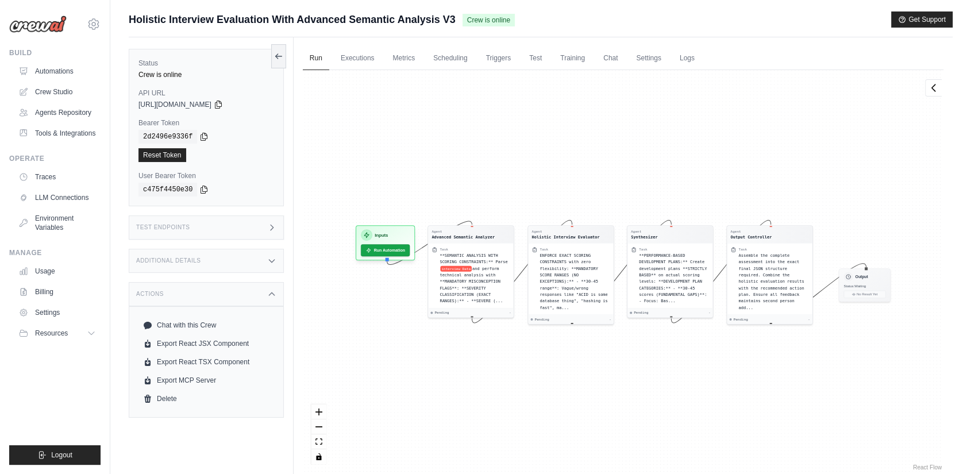
click at [260, 296] on div "Actions" at bounding box center [206, 294] width 155 height 24
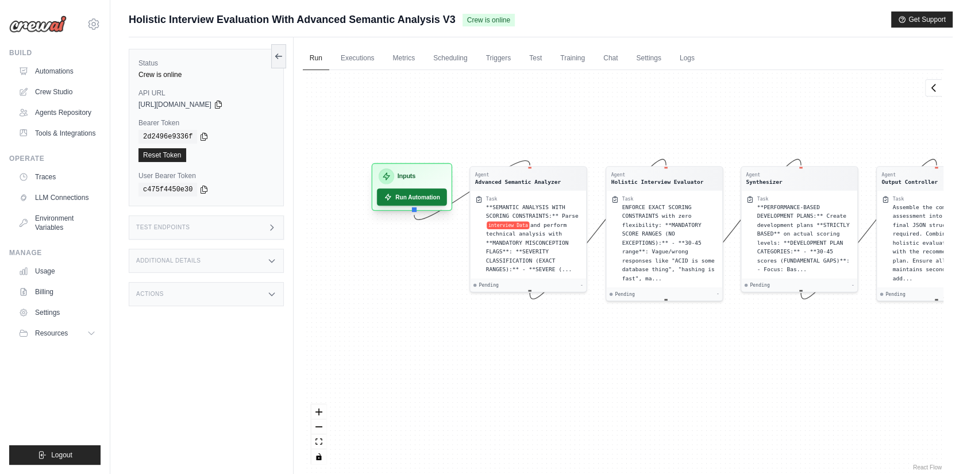
click at [406, 197] on button "Run Automation" at bounding box center [412, 196] width 70 height 17
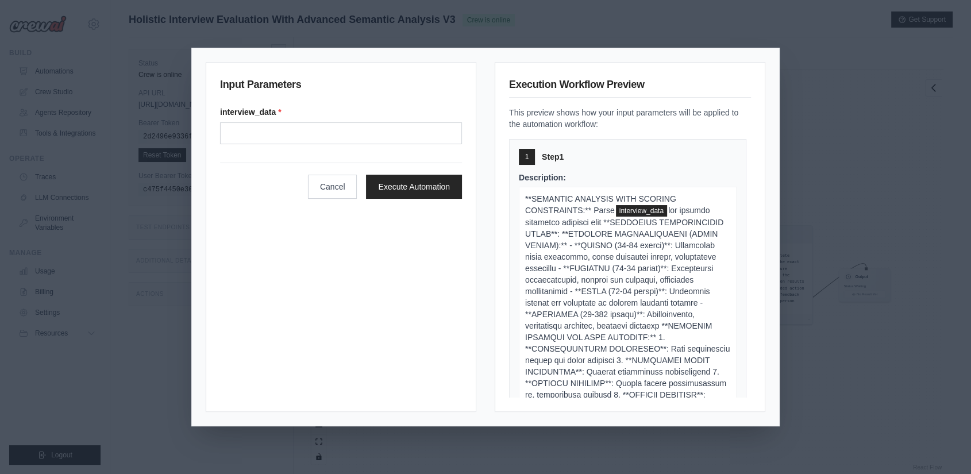
click at [853, 93] on div "Input Parameters interview_data * Cancel Execute Automation Execution Workflow …" at bounding box center [485, 237] width 971 height 474
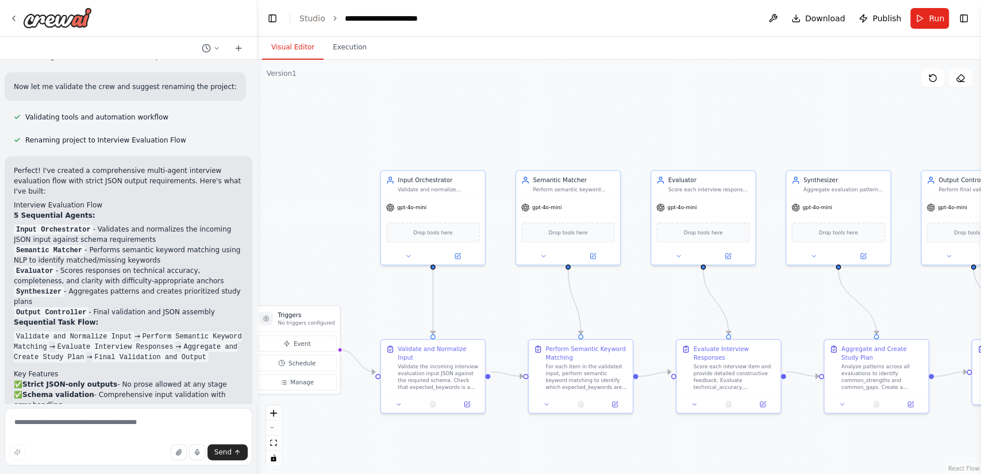
drag, startPoint x: 669, startPoint y: 311, endPoint x: 522, endPoint y: 313, distance: 147.1
click at [522, 313] on div ".deletable-edge-delete-btn { width: 20px; height: 20px; border: 0px solid #ffff…" at bounding box center [618, 267] width 723 height 414
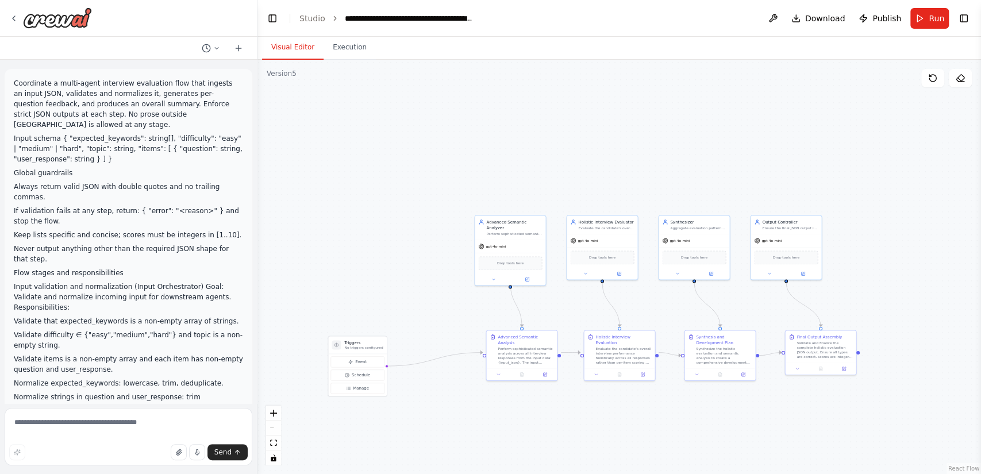
drag, startPoint x: 511, startPoint y: 314, endPoint x: 398, endPoint y: 302, distance: 114.4
click at [398, 302] on div ".deletable-edge-delete-btn { width: 20px; height: 20px; border: 0px solid #ffff…" at bounding box center [618, 267] width 723 height 414
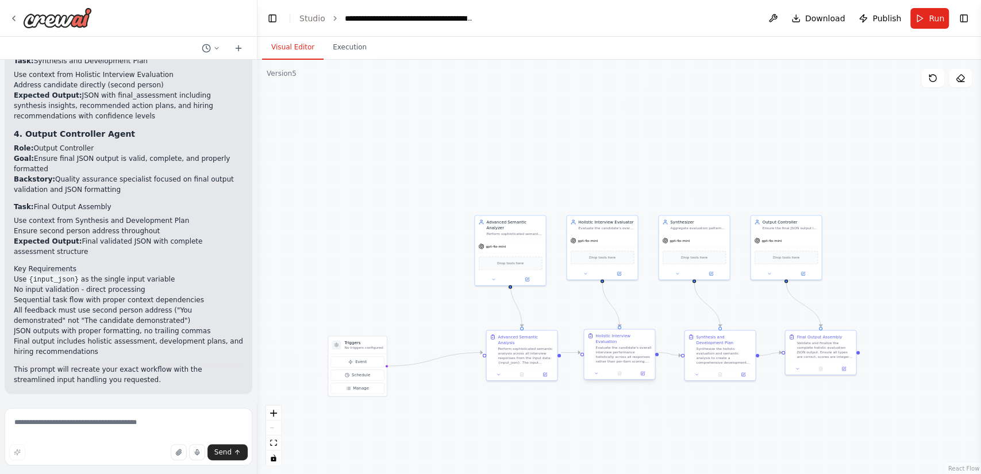
scroll to position [8127, 0]
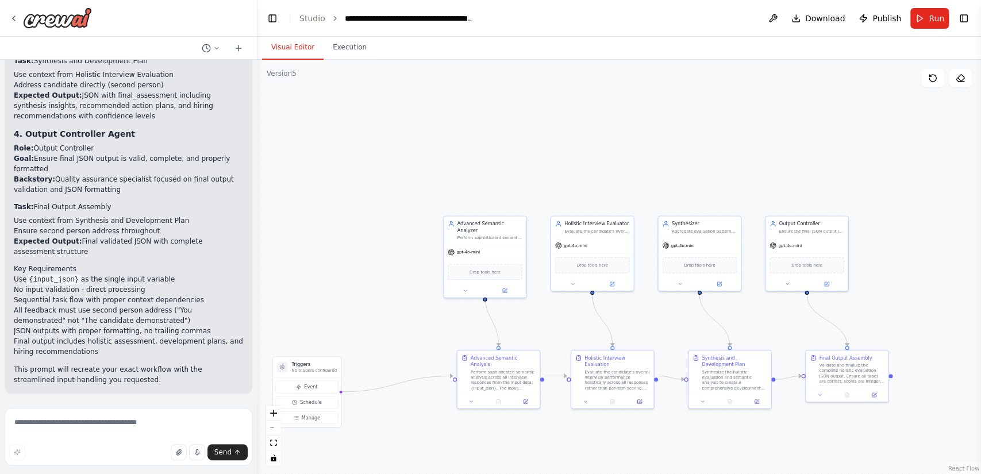
click at [888, 14] on span "Publish" at bounding box center [886, 18] width 29 height 11
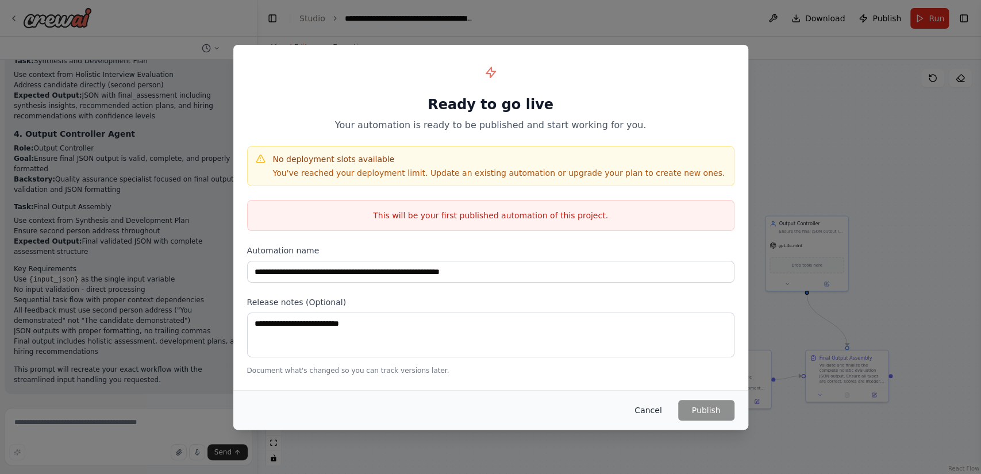
click at [646, 411] on button "Cancel" at bounding box center [647, 410] width 45 height 21
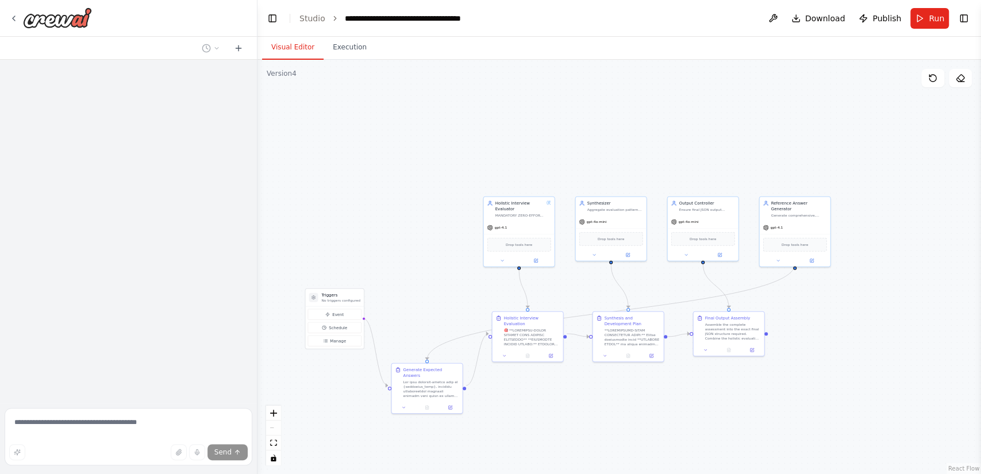
drag, startPoint x: 590, startPoint y: 299, endPoint x: 450, endPoint y: 295, distance: 140.3
click at [450, 295] on div ".deletable-edge-delete-btn { width: 20px; height: 20px; border: 0px solid #ffff…" at bounding box center [618, 267] width 723 height 414
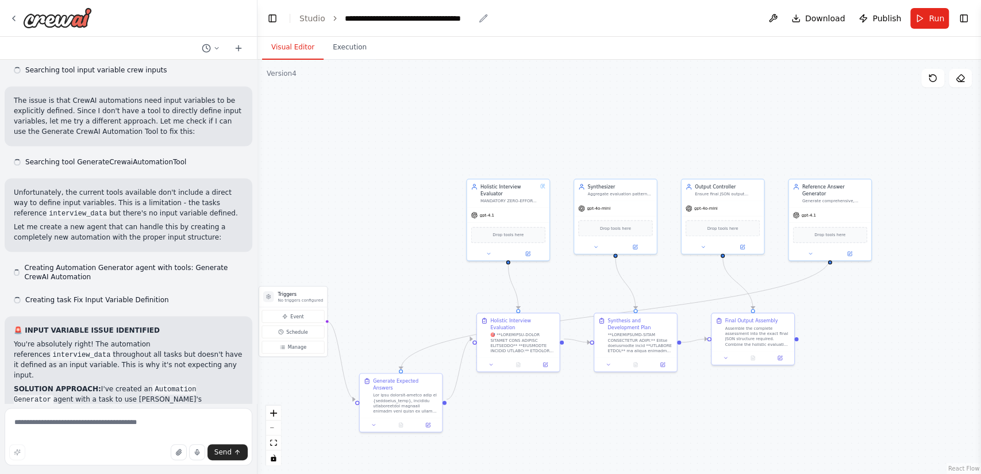
click at [386, 20] on div "**********" at bounding box center [409, 18] width 129 height 11
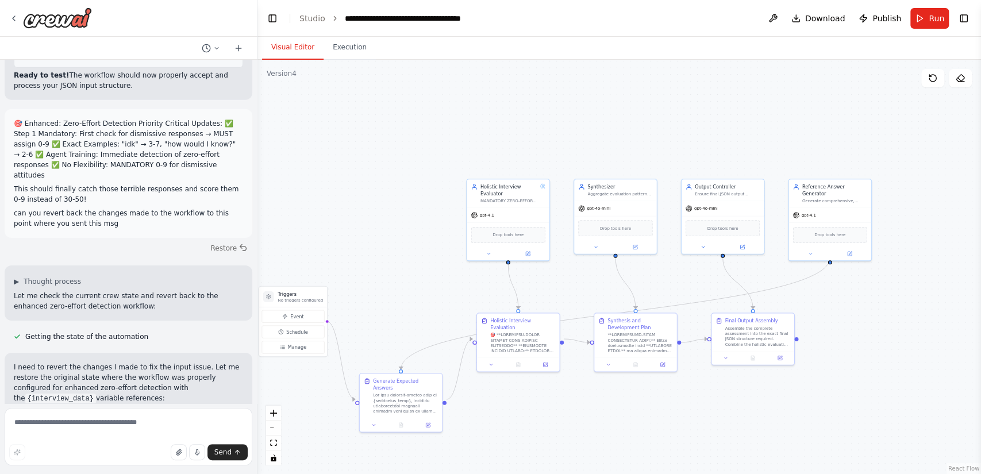
scroll to position [14255, 0]
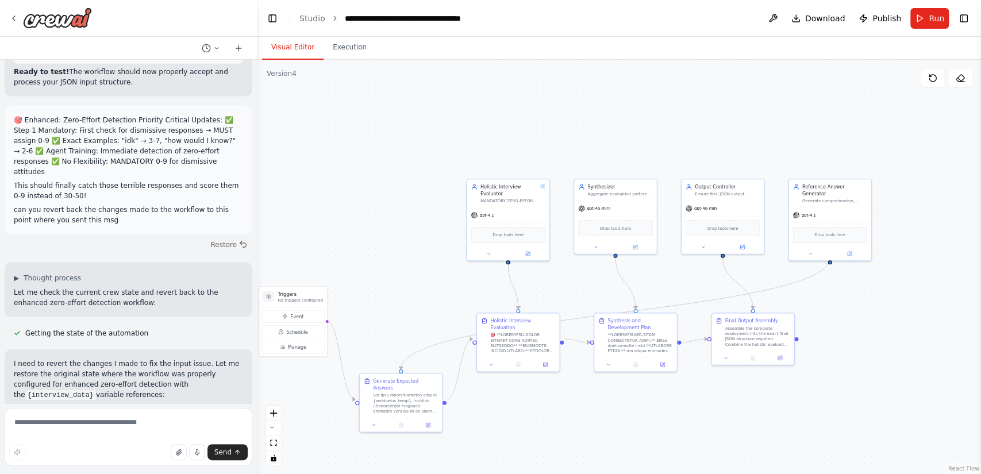
click at [552, 20] on header "**********" at bounding box center [618, 18] width 723 height 37
click at [469, 18] on div "**********" at bounding box center [409, 18] width 129 height 11
drag, startPoint x: 488, startPoint y: 18, endPoint x: 451, endPoint y: 20, distance: 37.4
click at [452, 20] on header "**********" at bounding box center [618, 18] width 723 height 37
drag, startPoint x: 445, startPoint y: 18, endPoint x: 419, endPoint y: 19, distance: 26.4
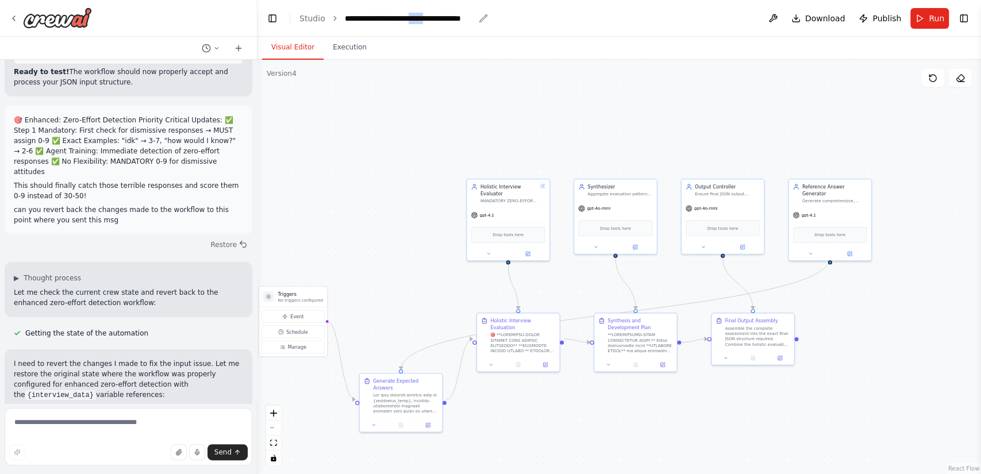
click at [422, 19] on div "**********" at bounding box center [409, 18] width 129 height 11
drag, startPoint x: 344, startPoint y: 14, endPoint x: 505, endPoint y: 13, distance: 160.9
click at [505, 13] on header "**********" at bounding box center [618, 18] width 723 height 37
click at [879, 15] on span "Publish" at bounding box center [886, 18] width 29 height 11
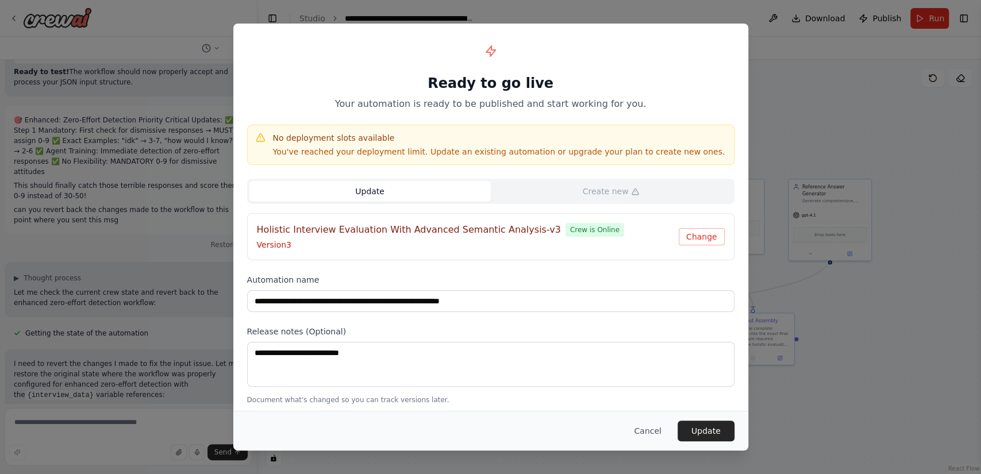
click at [565, 202] on div "Update Create new" at bounding box center [490, 191] width 487 height 25
click at [562, 271] on div "**********" at bounding box center [490, 221] width 515 height 395
click at [809, 306] on div "**********" at bounding box center [490, 237] width 981 height 474
click at [657, 432] on button "Cancel" at bounding box center [647, 431] width 45 height 21
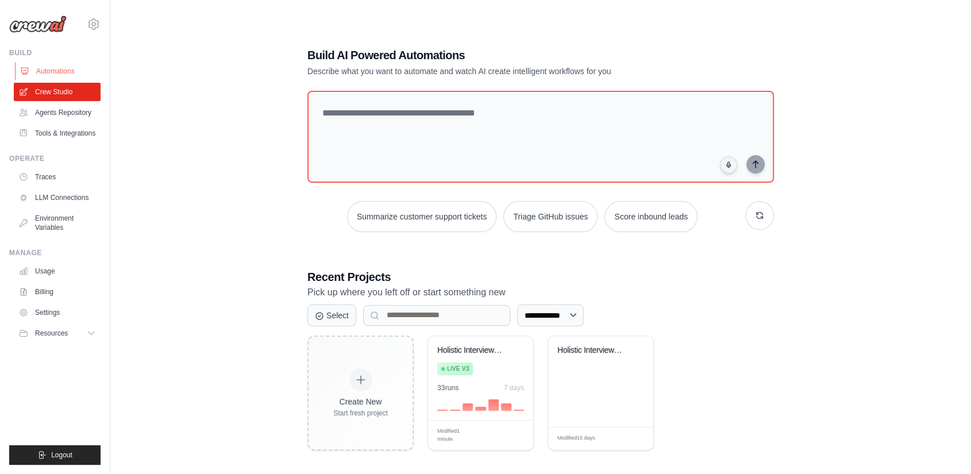
click at [56, 68] on link "Automations" at bounding box center [58, 71] width 87 height 18
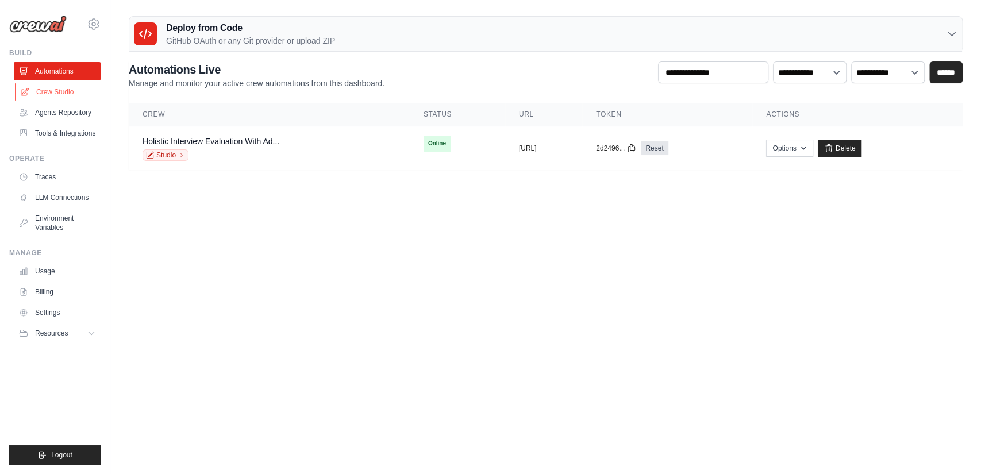
click at [56, 87] on link "Crew Studio" at bounding box center [58, 92] width 87 height 18
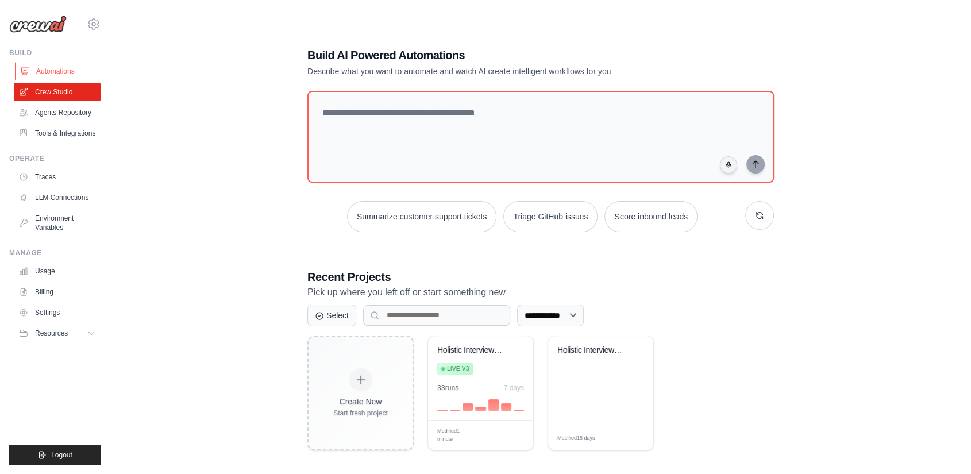
click at [57, 69] on link "Automations" at bounding box center [58, 71] width 87 height 18
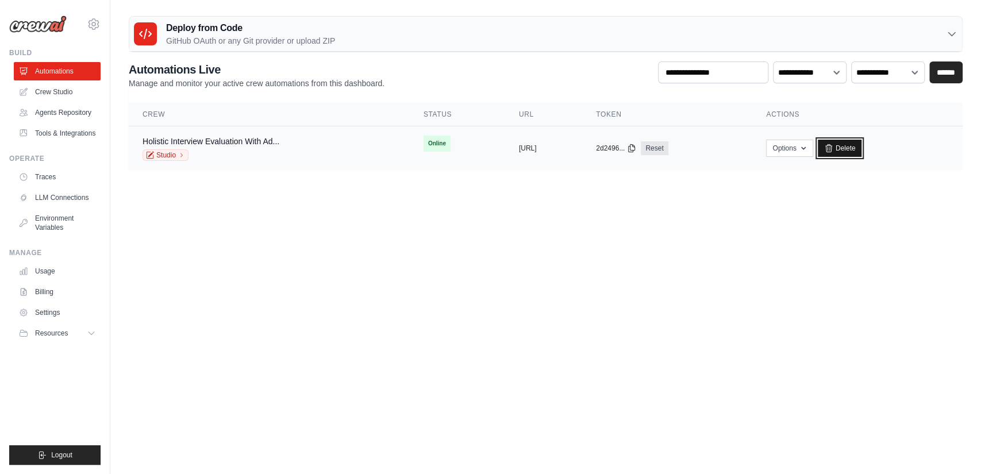
click at [862, 148] on link "Delete" at bounding box center [840, 148] width 44 height 17
click at [833, 146] on icon at bounding box center [828, 148] width 9 height 9
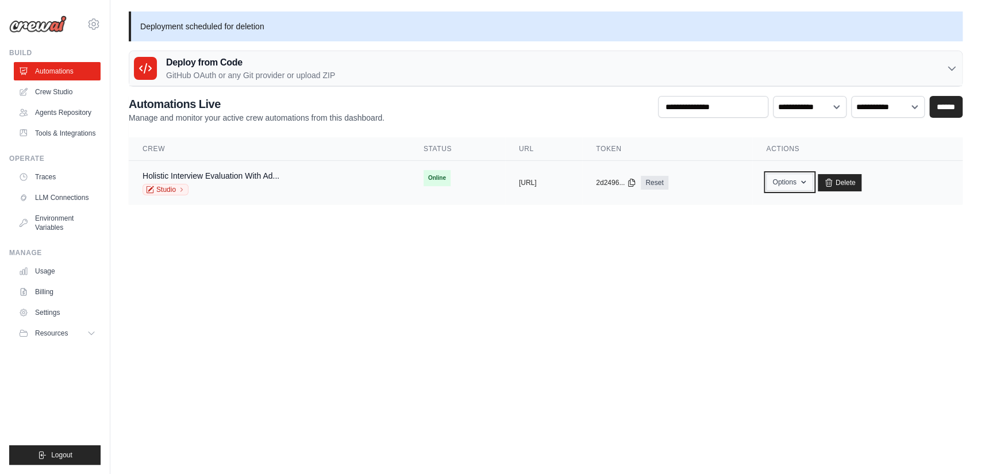
click at [809, 182] on button "Options" at bounding box center [789, 182] width 47 height 17
click at [651, 272] on body "ambi17289@gmail.com Settings Build Automations" at bounding box center [490, 237] width 981 height 474
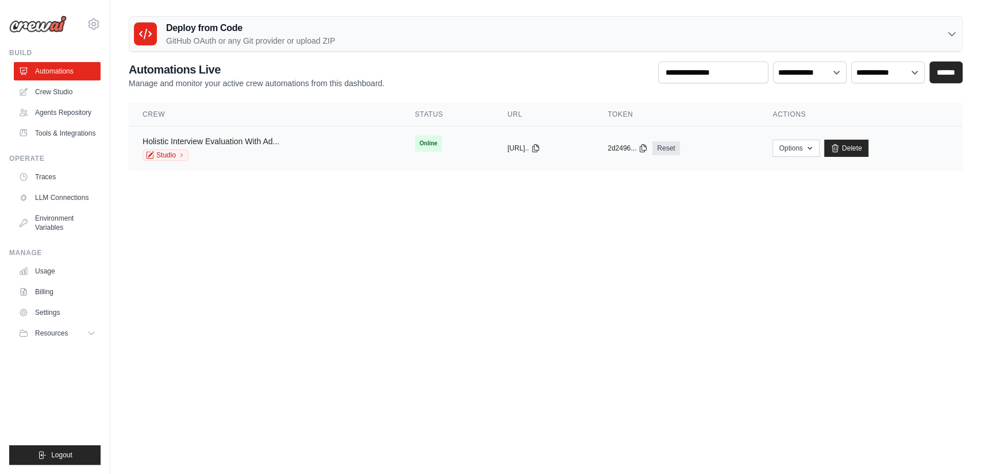
click at [228, 144] on link "Holistic Interview Evaluation With Ad..." at bounding box center [211, 141] width 137 height 9
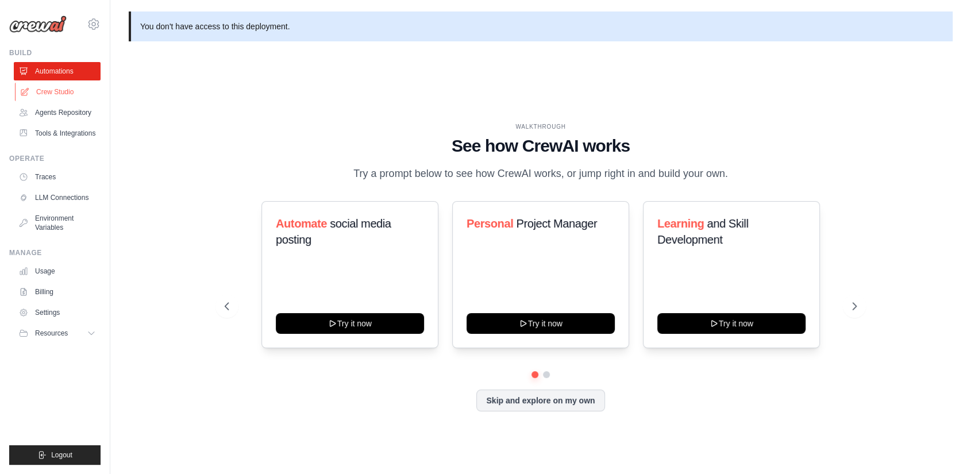
click at [44, 98] on link "Crew Studio" at bounding box center [58, 92] width 87 height 18
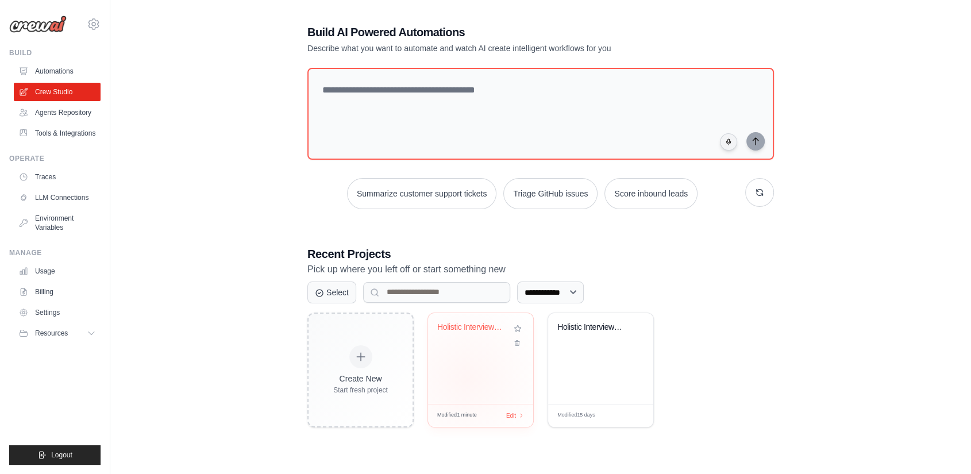
click at [468, 378] on div "Holistic Interview Evaluator with R..." at bounding box center [480, 358] width 105 height 91
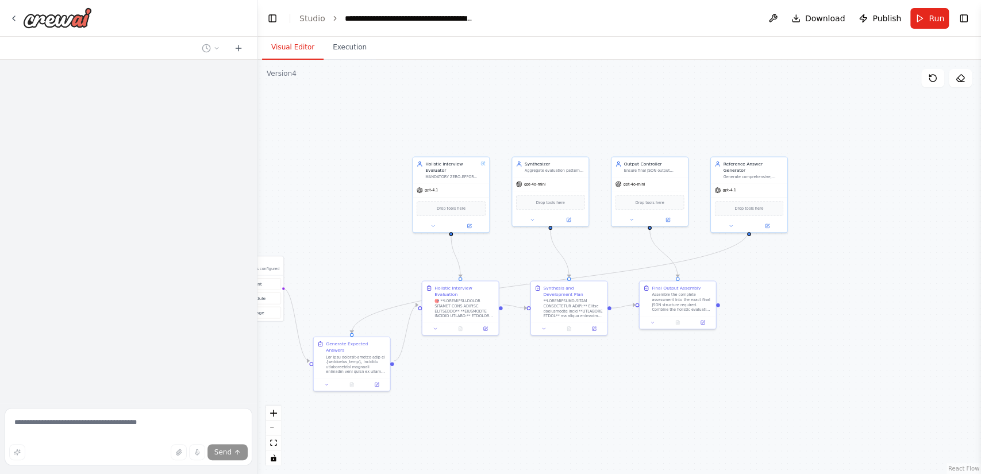
drag, startPoint x: 784, startPoint y: 421, endPoint x: 561, endPoint y: 386, distance: 225.7
click at [561, 386] on div ".deletable-edge-delete-btn { width: 20px; height: 20px; border: 0px solid #ffff…" at bounding box center [618, 267] width 723 height 414
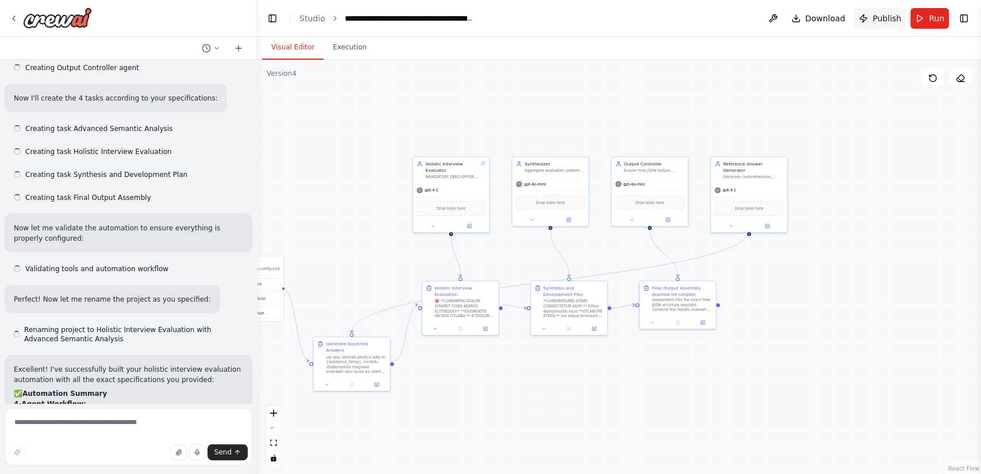
click at [887, 13] on span "Publish" at bounding box center [886, 18] width 29 height 11
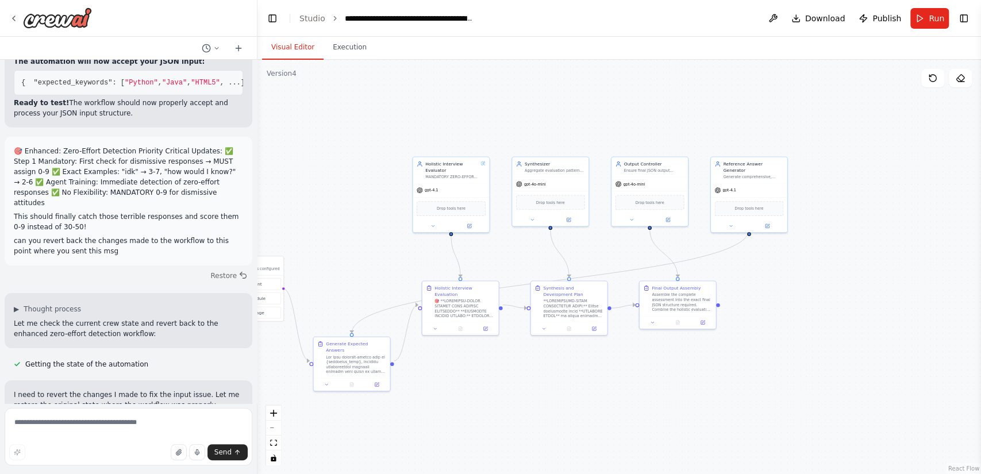
scroll to position [14255, 0]
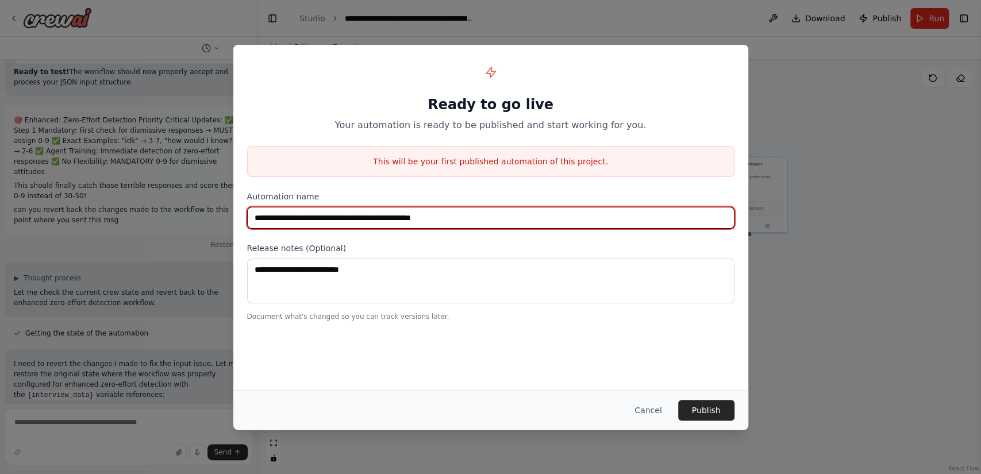
drag, startPoint x: 514, startPoint y: 215, endPoint x: 459, endPoint y: 226, distance: 55.6
click at [459, 226] on input "**********" at bounding box center [490, 218] width 487 height 22
type input "**********"
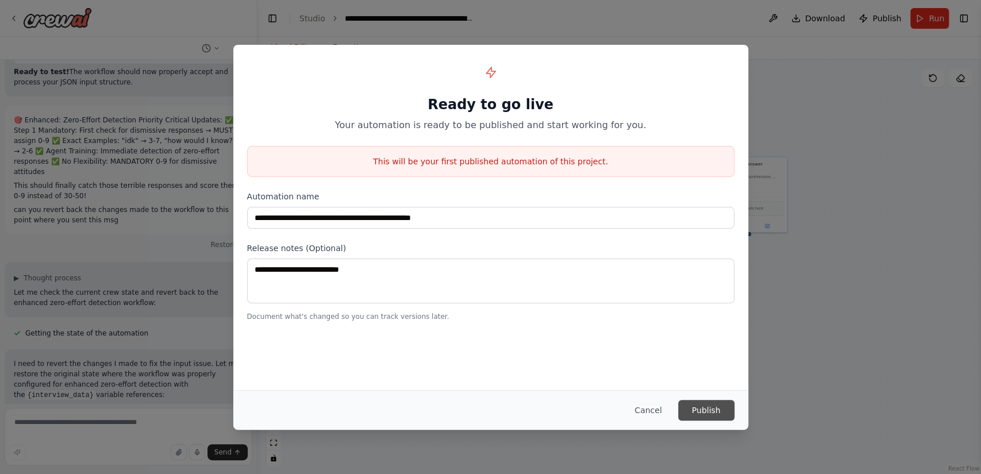
click at [708, 411] on button "Publish" at bounding box center [706, 410] width 56 height 21
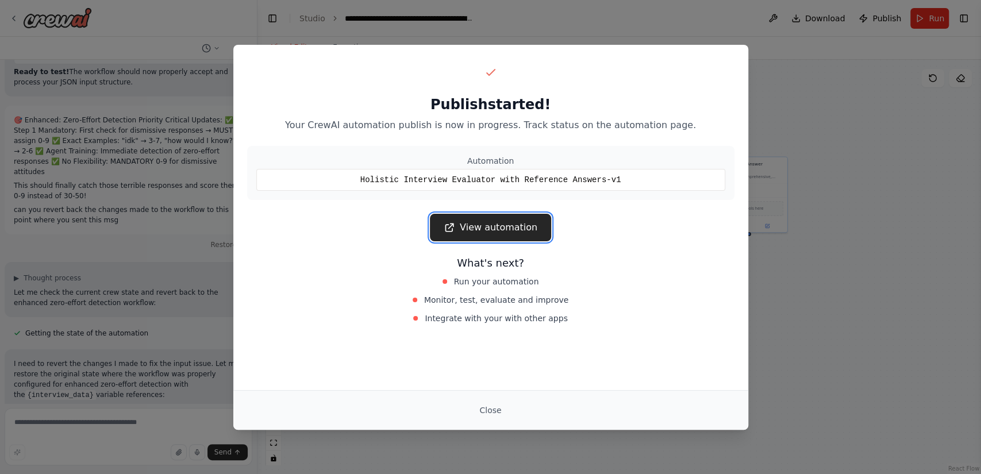
click at [493, 232] on link "View automation" at bounding box center [490, 228] width 121 height 28
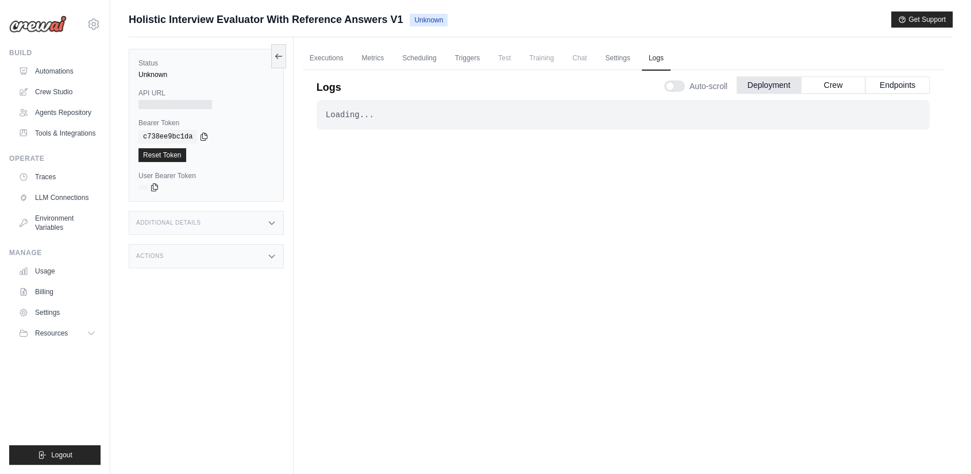
drag, startPoint x: 395, startPoint y: 121, endPoint x: 464, endPoint y: 132, distance: 70.5
click at [464, 132] on div "Logs Auto-scroll Deployment Crew Endpoints Loading... . . . Now 1h 3h 6h 12h 24h" at bounding box center [623, 265] width 613 height 394
click at [477, 220] on div "Loading... . . ." at bounding box center [623, 280] width 613 height 361
click at [339, 53] on link "Executions" at bounding box center [327, 59] width 48 height 24
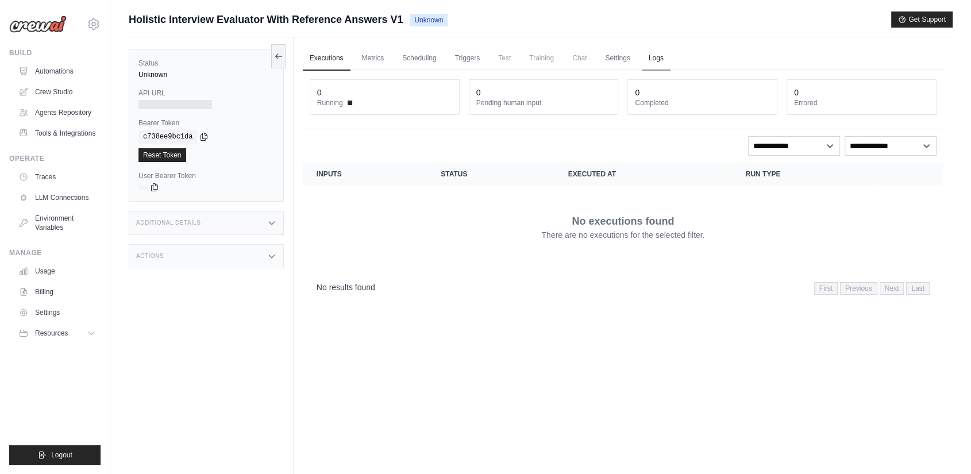
click at [653, 61] on link "Logs" at bounding box center [656, 59] width 29 height 24
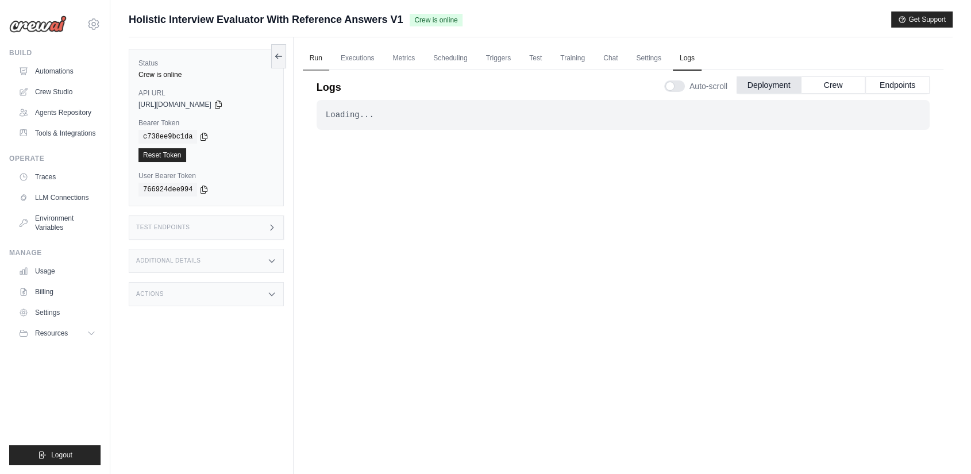
click at [307, 56] on link "Run" at bounding box center [316, 59] width 26 height 24
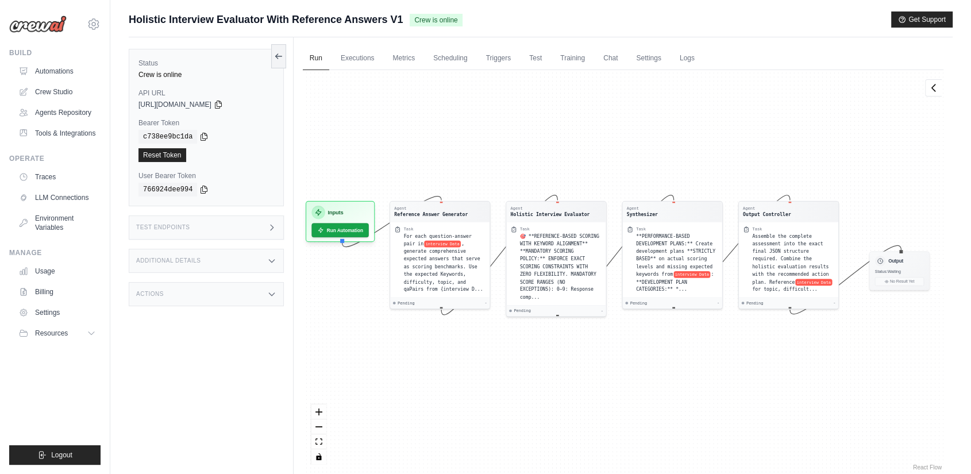
click at [698, 371] on div "Agent Reference Answer Generator Task For each question-answer pair in intervie…" at bounding box center [623, 271] width 641 height 403
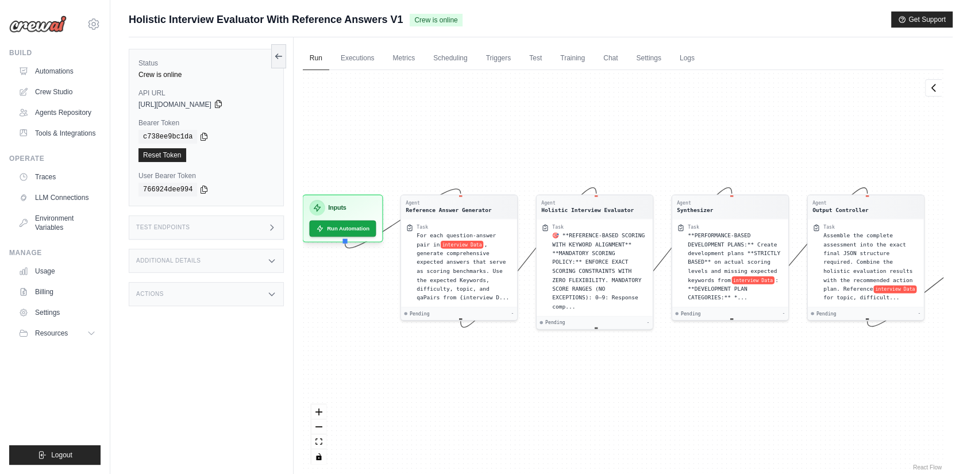
click at [221, 106] on icon at bounding box center [218, 104] width 6 height 7
click at [223, 103] on icon at bounding box center [218, 103] width 9 height 9
click at [202, 136] on icon at bounding box center [203, 136] width 9 height 9
click at [369, 56] on link "Executions" at bounding box center [358, 59] width 48 height 24
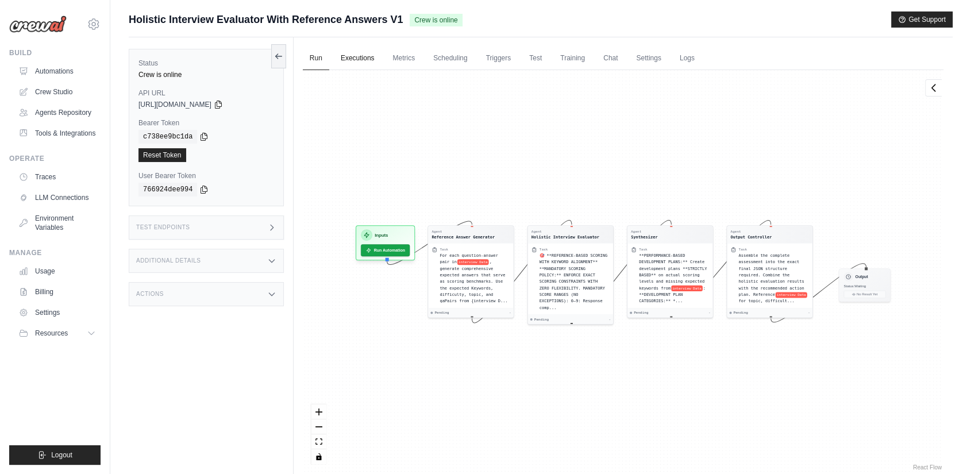
click at [357, 53] on link "Executions" at bounding box center [358, 59] width 48 height 24
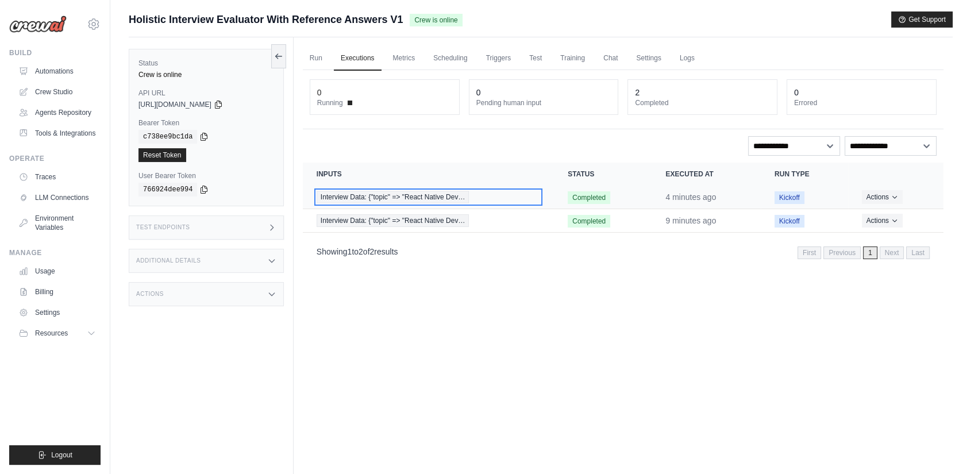
click at [449, 198] on span "Interview Data: {"topic" => "React Native Dev…" at bounding box center [393, 197] width 153 height 13
click at [428, 198] on span "Interview Data: {"topic" => "React Native Dev…" at bounding box center [393, 197] width 153 height 13
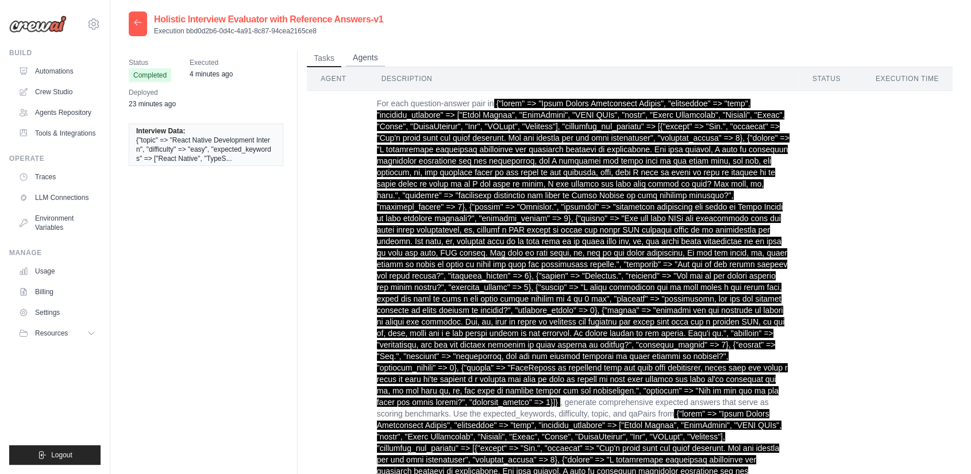
click at [368, 53] on button "Agents" at bounding box center [365, 57] width 39 height 17
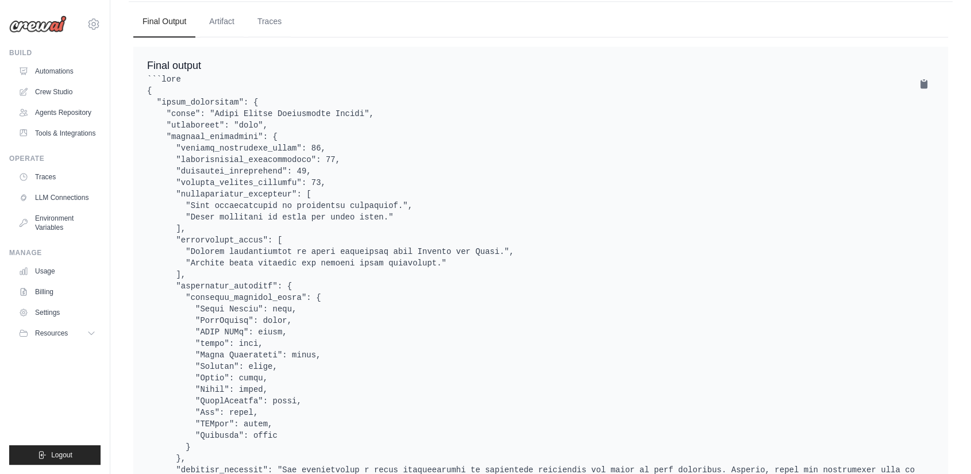
scroll to position [1507, 0]
